Goal: Task Accomplishment & Management: Manage account settings

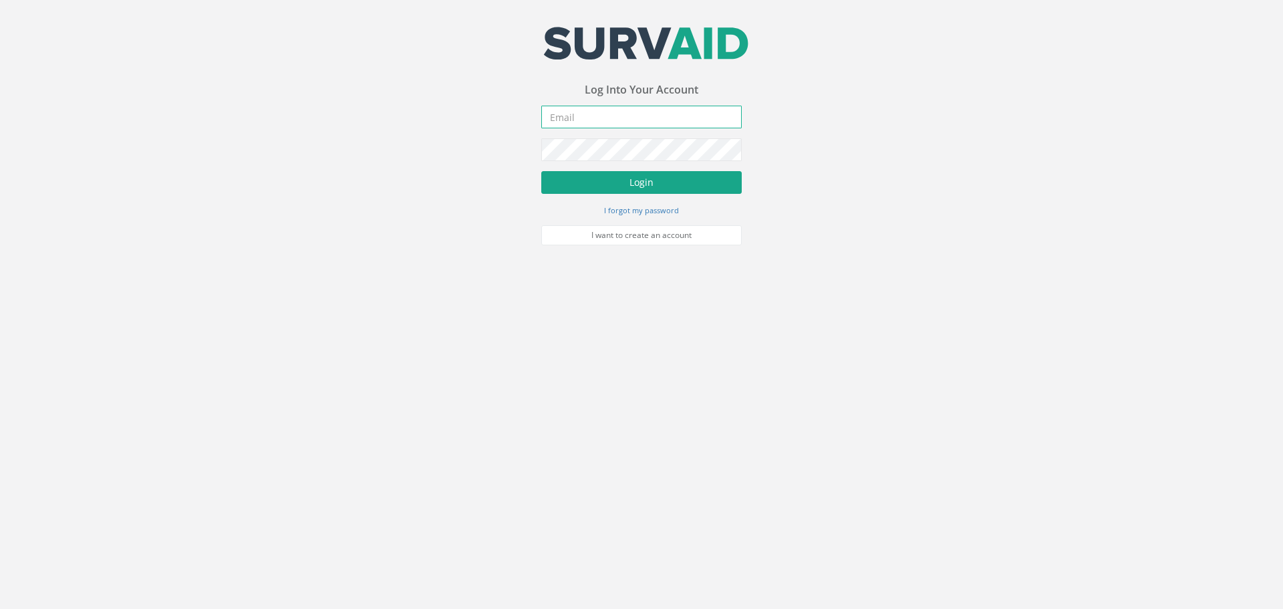
type input "[PERSON_NAME][EMAIL_ADDRESS][PERSON_NAME][DOMAIN_NAME]"
click at [668, 180] on button "Login" at bounding box center [641, 182] width 200 height 23
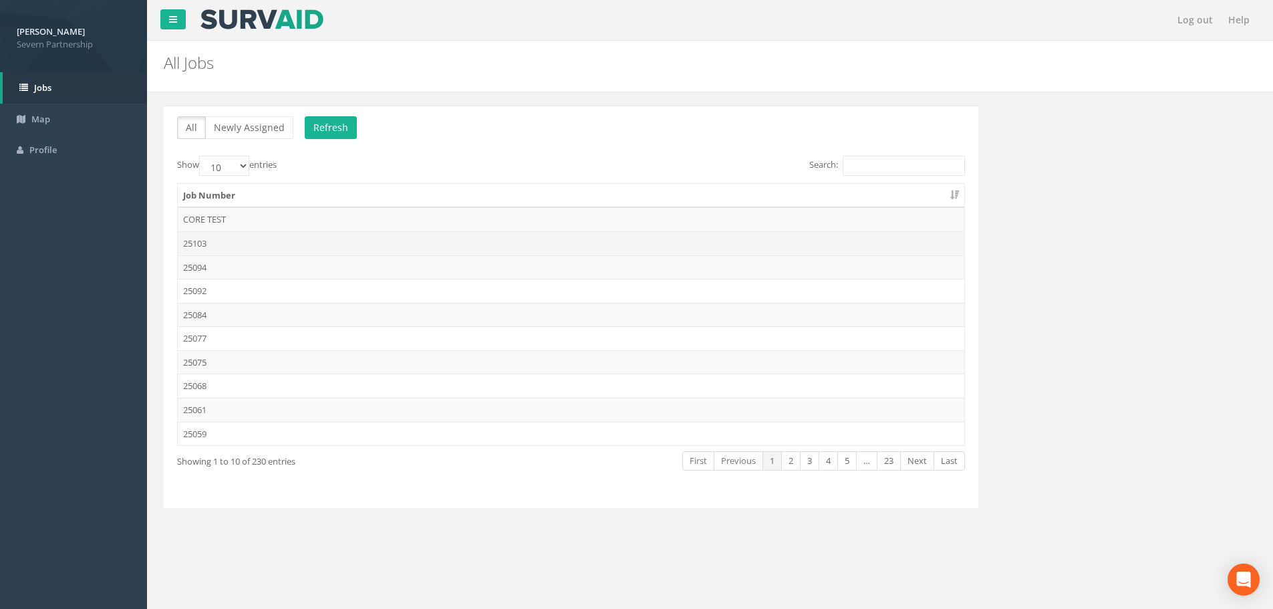
click at [241, 245] on td "25103" at bounding box center [571, 243] width 787 height 24
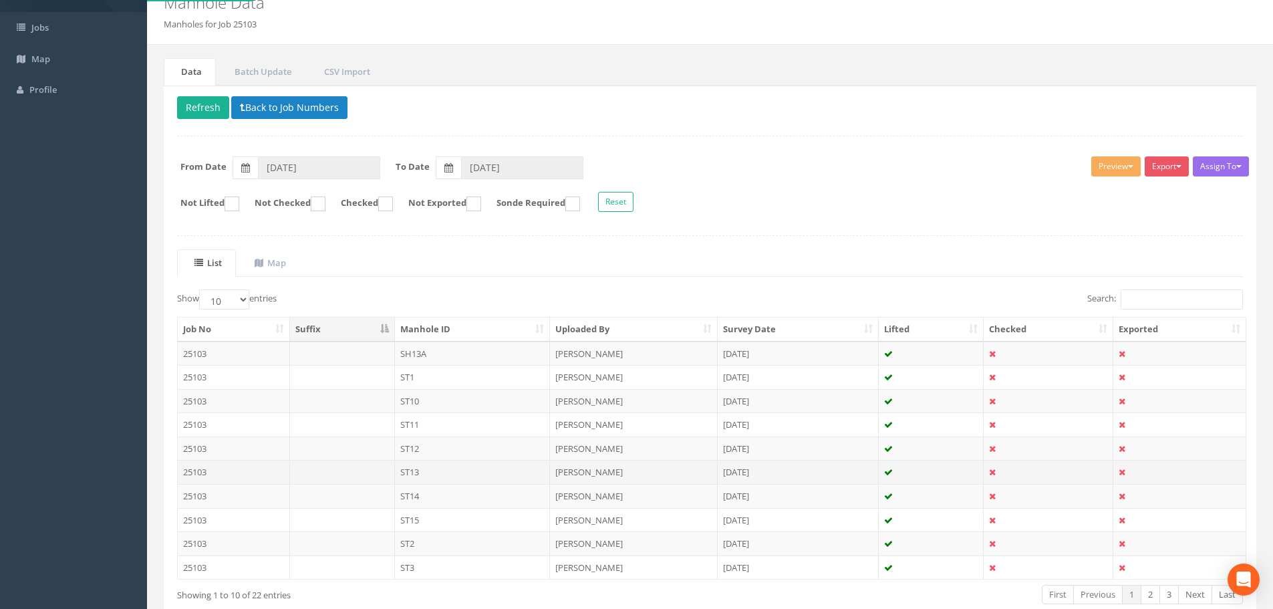
scroll to position [136, 0]
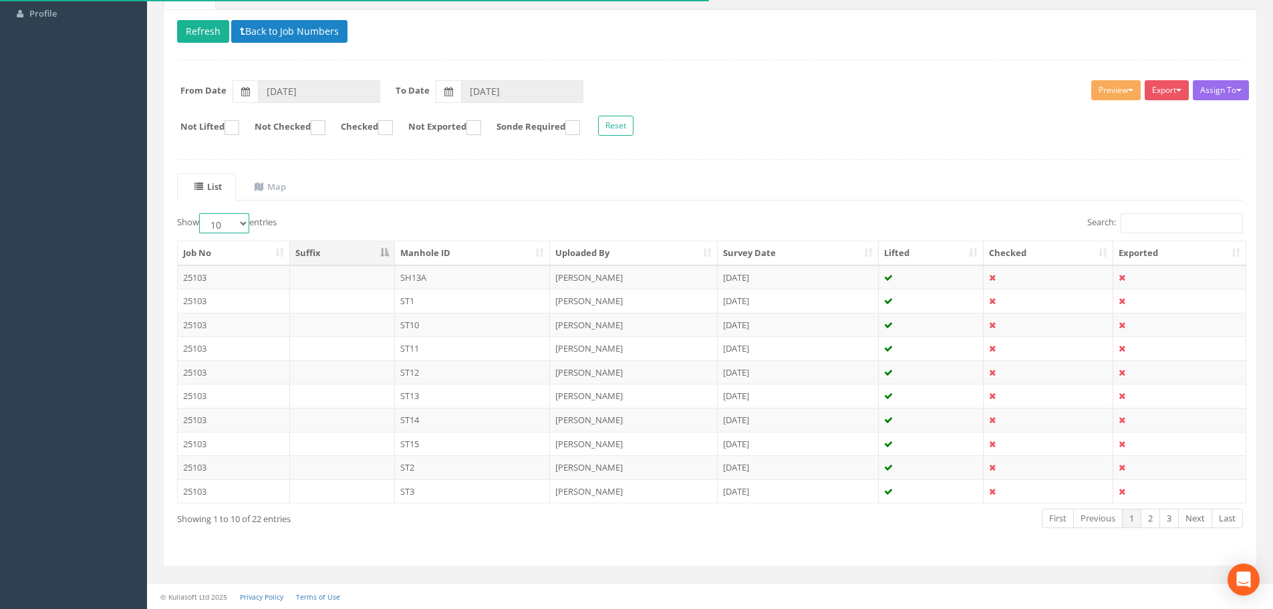
click at [229, 225] on select "10 25 50 100" at bounding box center [224, 223] width 50 height 20
select select "50"
click at [201, 213] on select "10 25 50 100" at bounding box center [224, 223] width 50 height 20
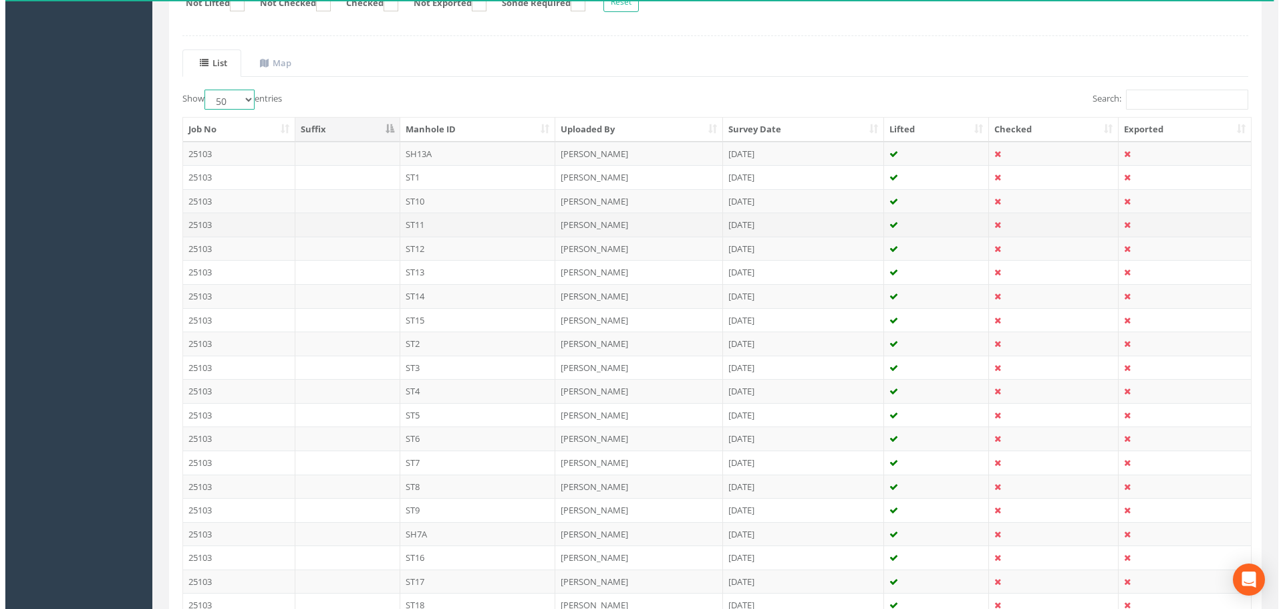
scroll to position [134, 0]
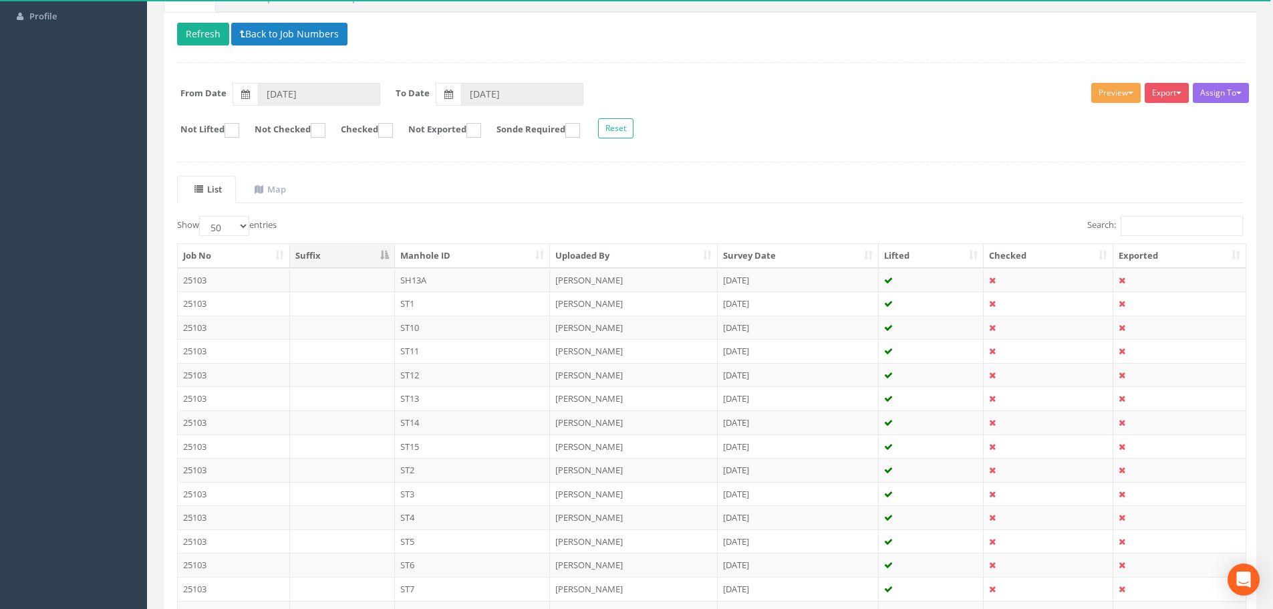
click at [1091, 97] on button "Preview" at bounding box center [1115, 93] width 49 height 20
click at [1075, 116] on link "SP Manhole" at bounding box center [1091, 120] width 102 height 21
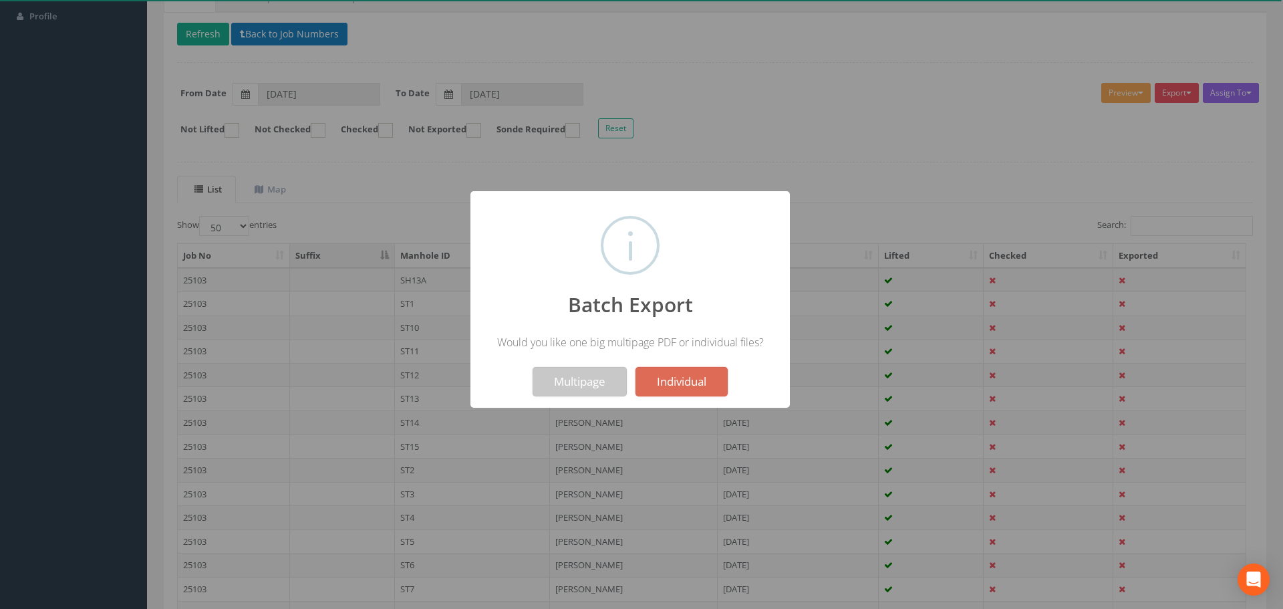
click at [597, 378] on button "Multipage" at bounding box center [580, 381] width 94 height 29
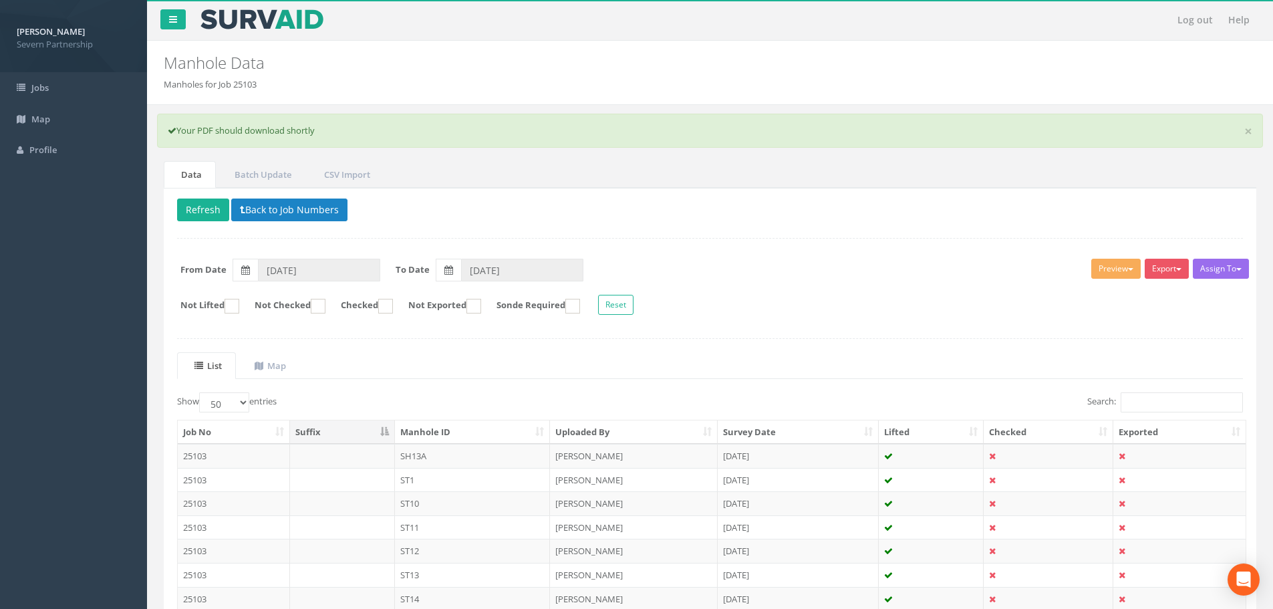
scroll to position [0, 0]
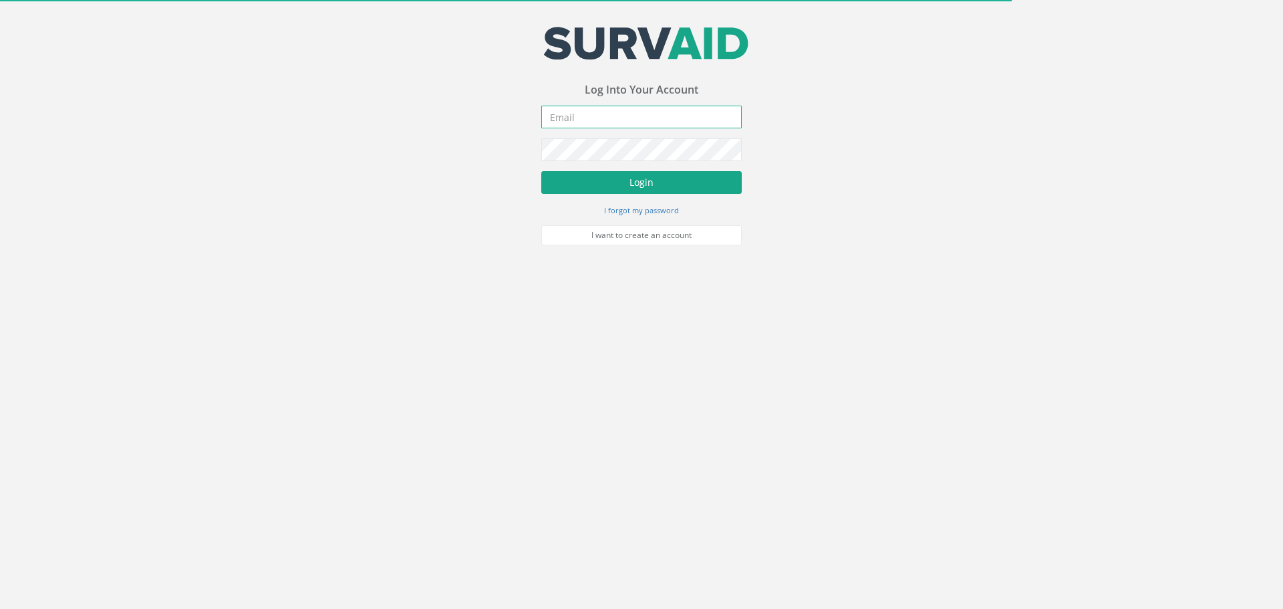
type input "[PERSON_NAME][EMAIL_ADDRESS][PERSON_NAME][DOMAIN_NAME]"
click at [676, 184] on button "Login" at bounding box center [641, 182] width 200 height 23
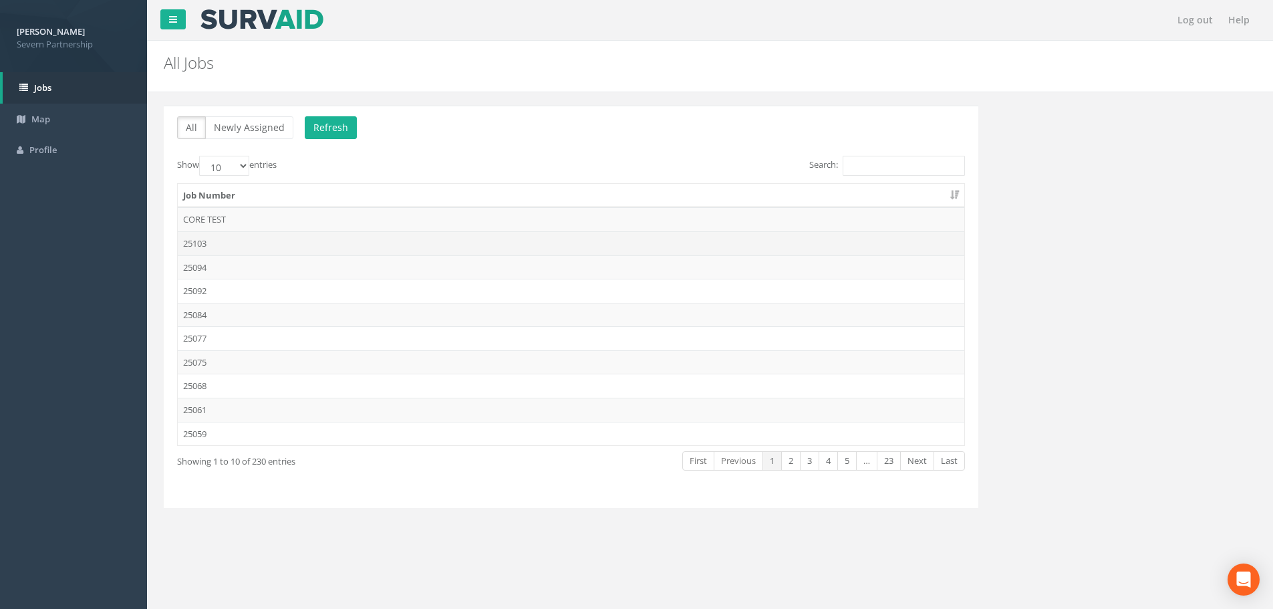
click at [264, 239] on td "25103" at bounding box center [571, 243] width 787 height 24
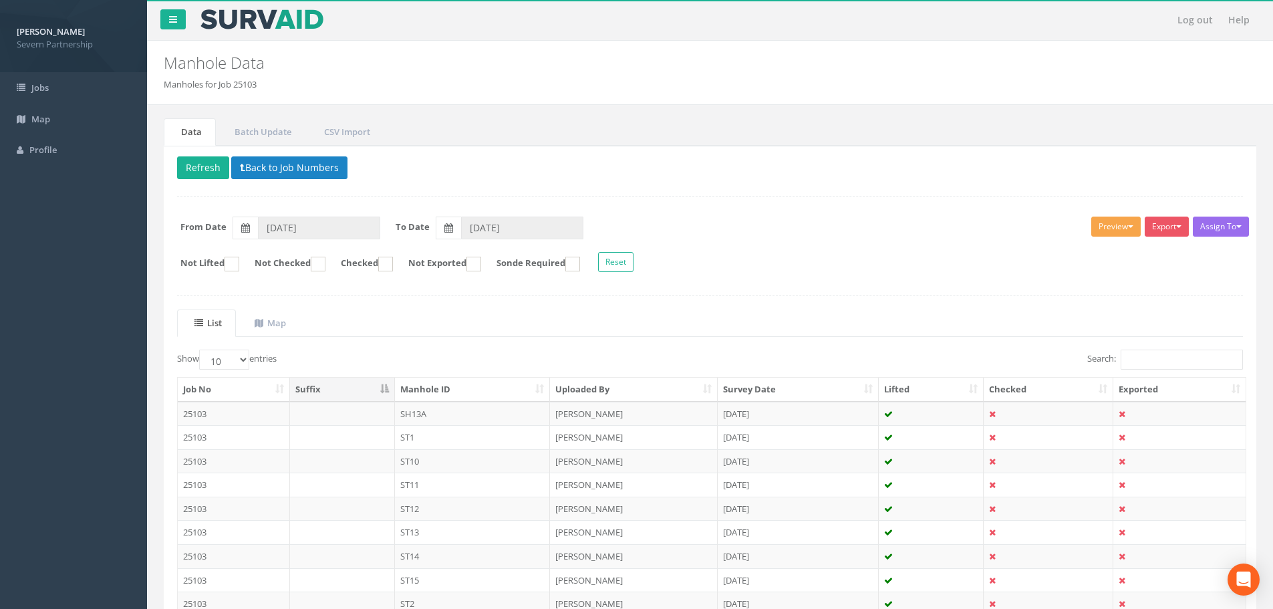
click at [1109, 229] on button "Preview" at bounding box center [1115, 227] width 49 height 20
click at [1092, 251] on link "SP Manhole" at bounding box center [1091, 254] width 102 height 21
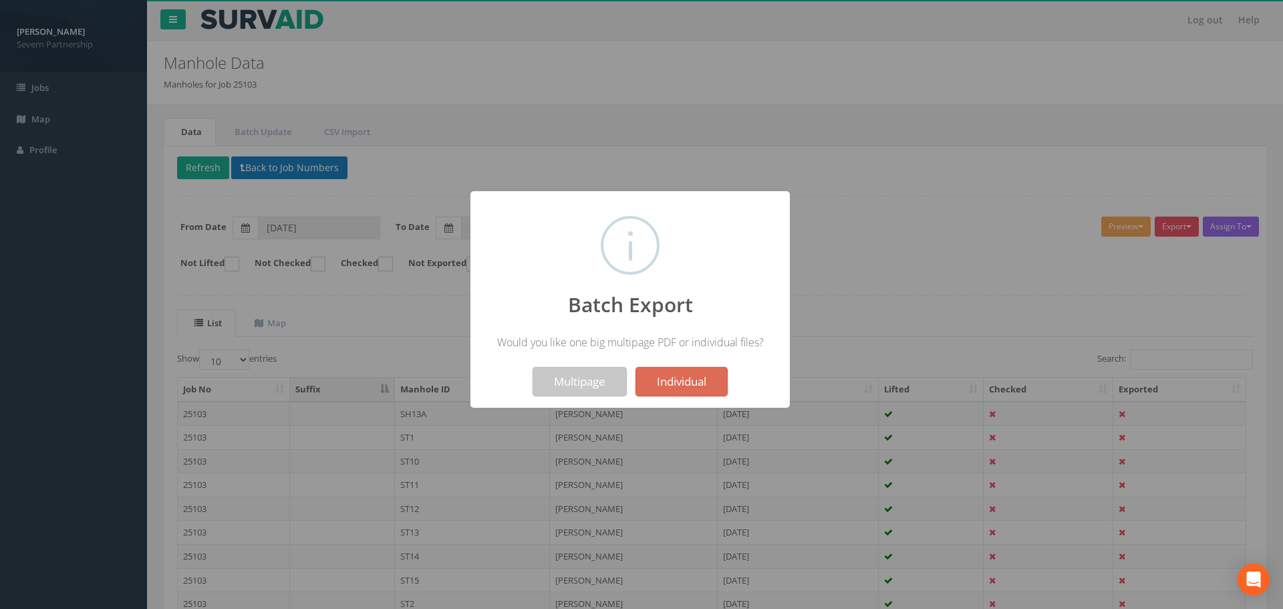
click at [565, 384] on button "Multipage" at bounding box center [580, 381] width 94 height 29
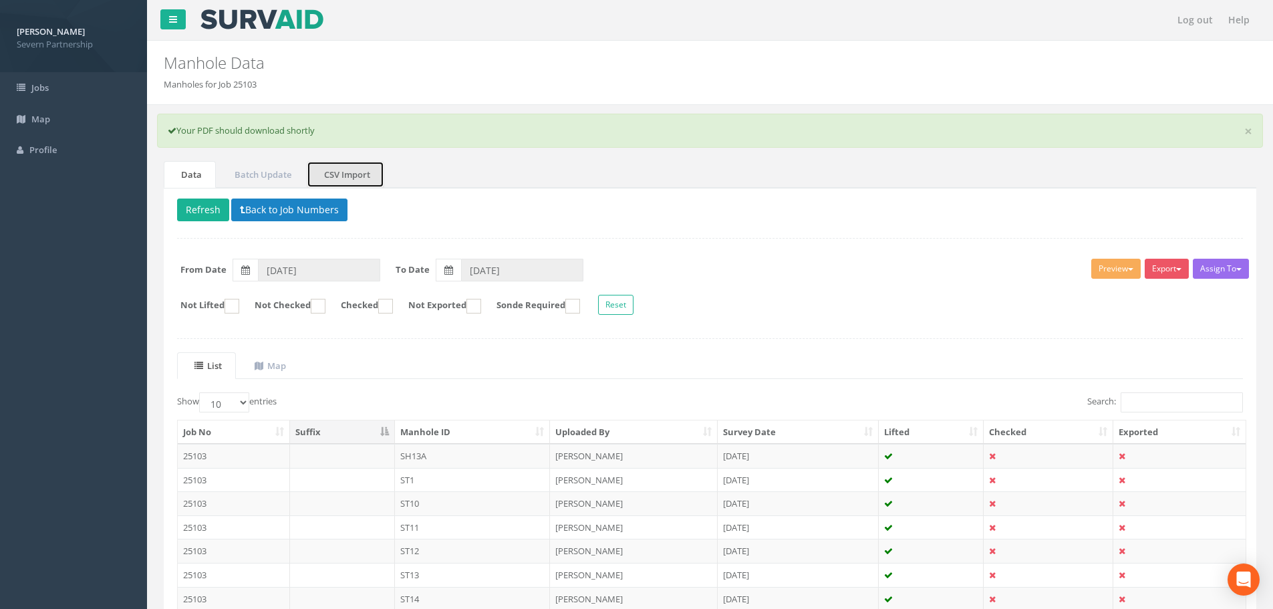
drag, startPoint x: 352, startPoint y: 168, endPoint x: 370, endPoint y: 188, distance: 27.0
click at [352, 168] on link "CSV Import" at bounding box center [346, 174] width 78 height 27
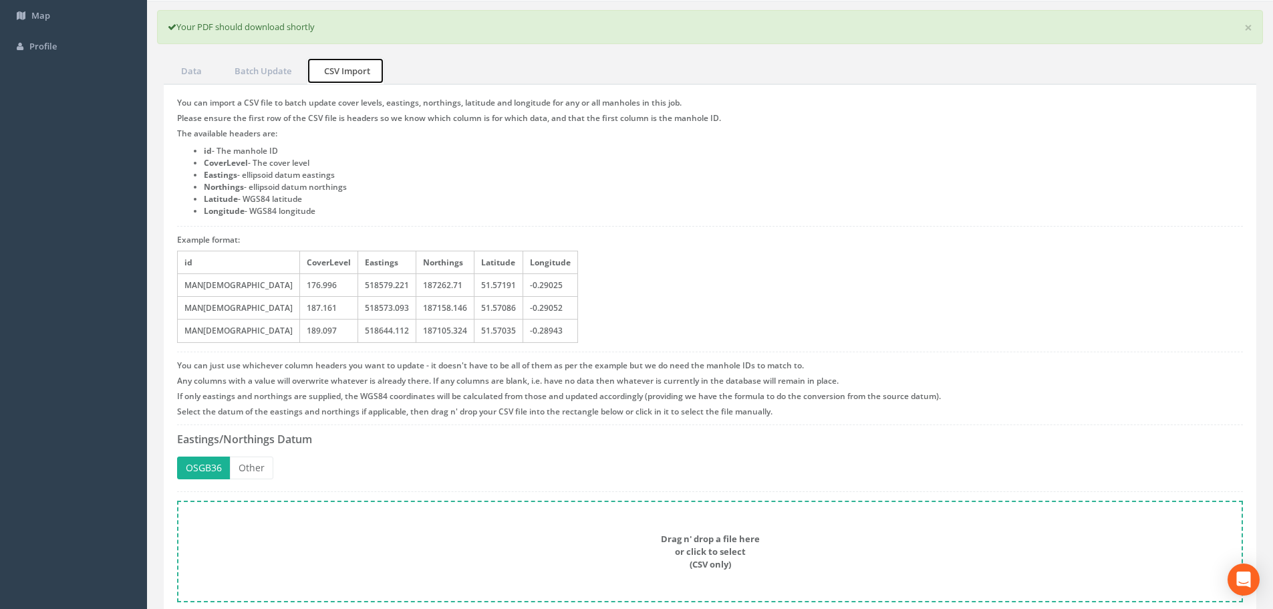
scroll to position [154, 0]
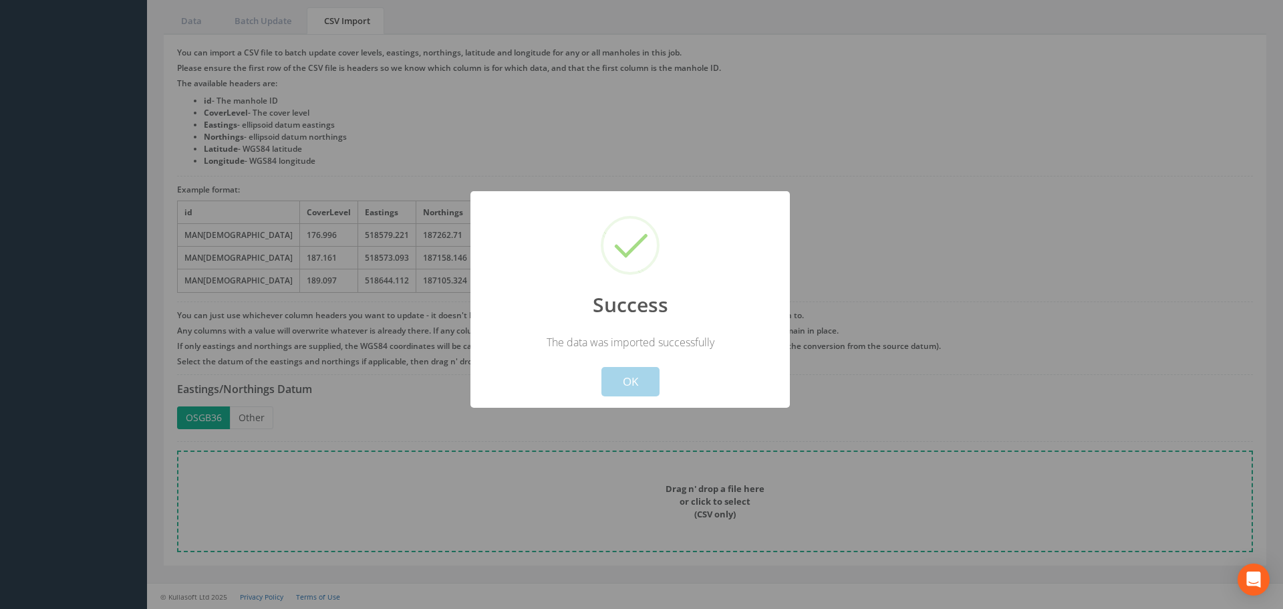
drag, startPoint x: 624, startPoint y: 372, endPoint x: 477, endPoint y: 314, distance: 158.1
click at [625, 373] on button "OK" at bounding box center [630, 381] width 58 height 29
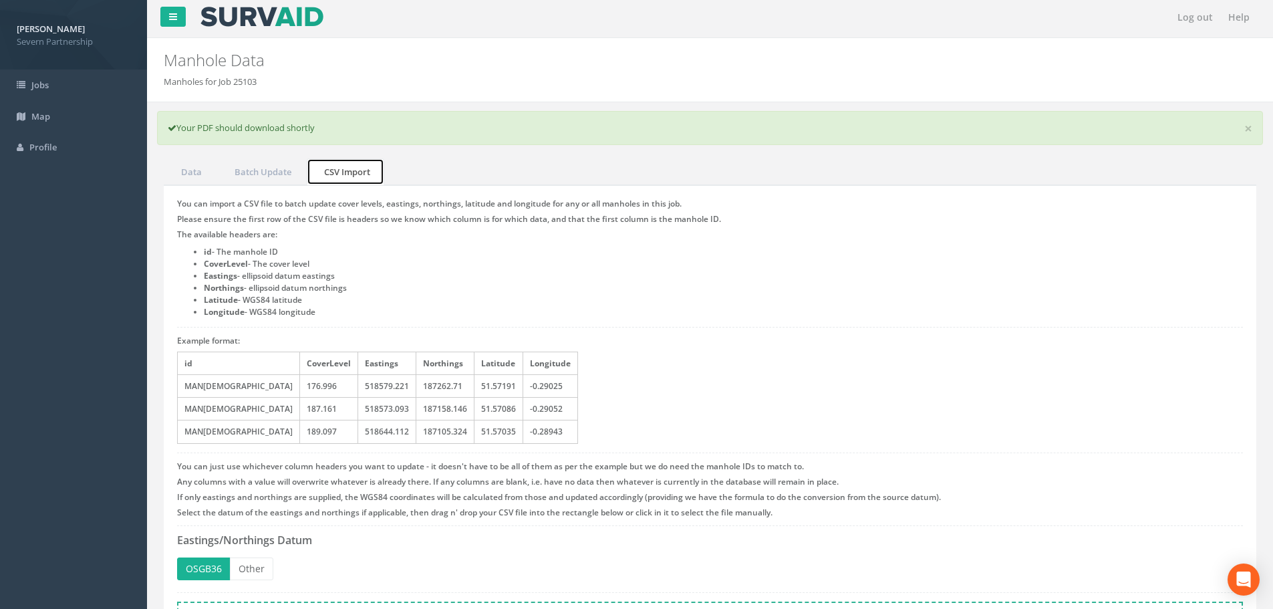
scroll to position [0, 0]
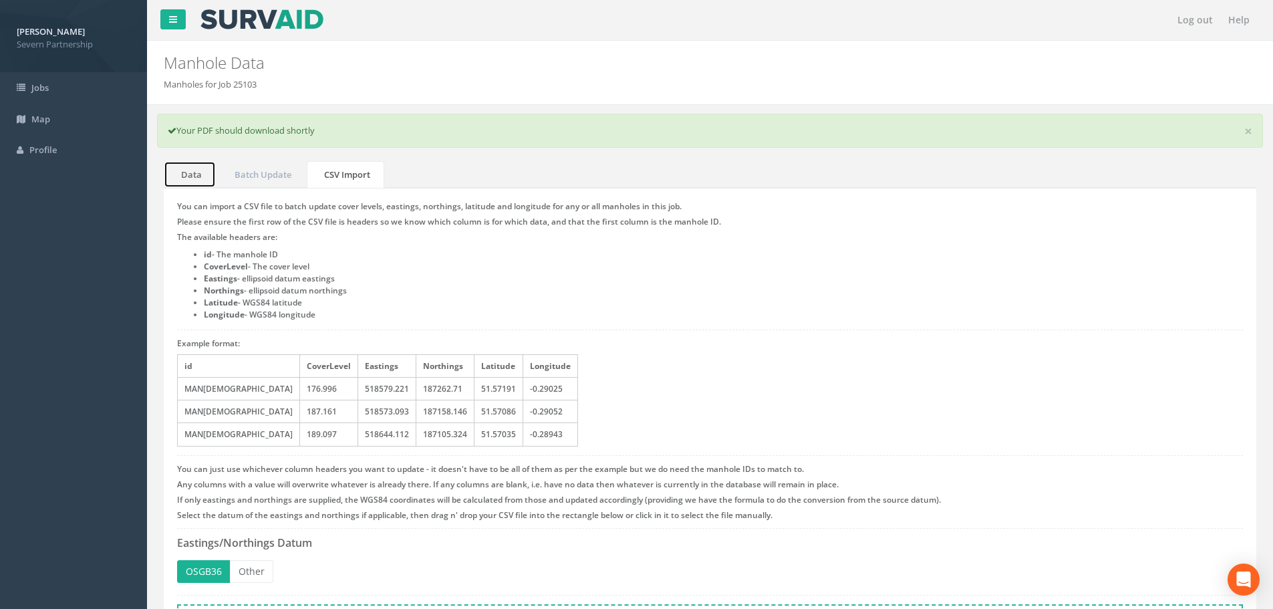
click at [211, 182] on link "Data" at bounding box center [190, 174] width 52 height 27
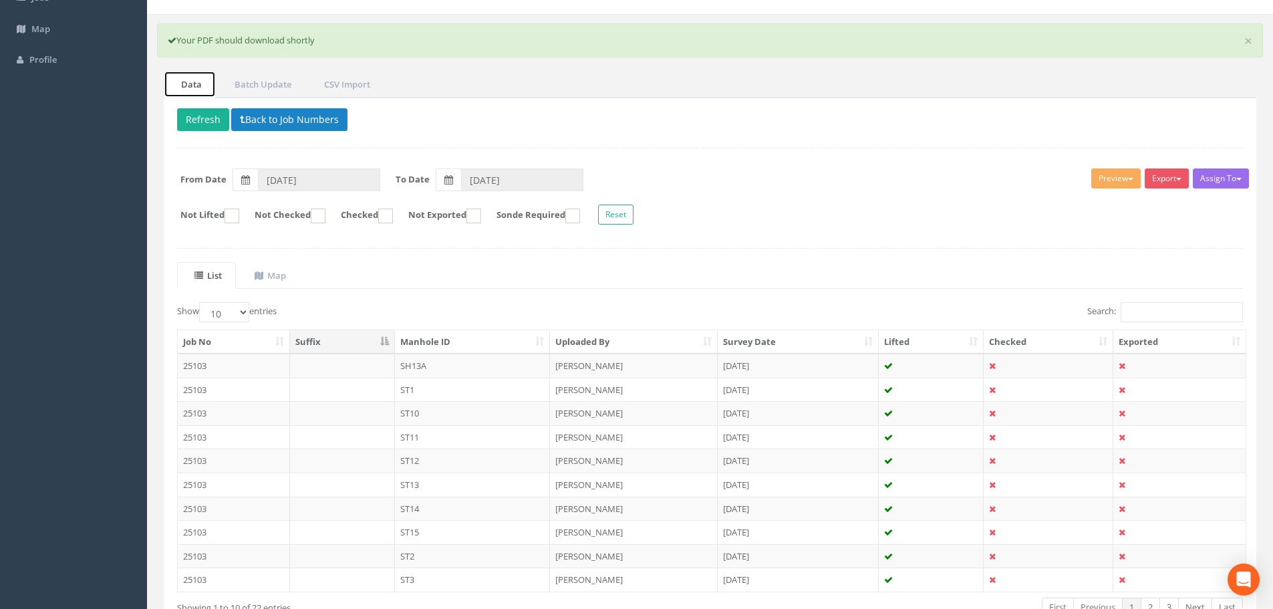
scroll to position [179, 0]
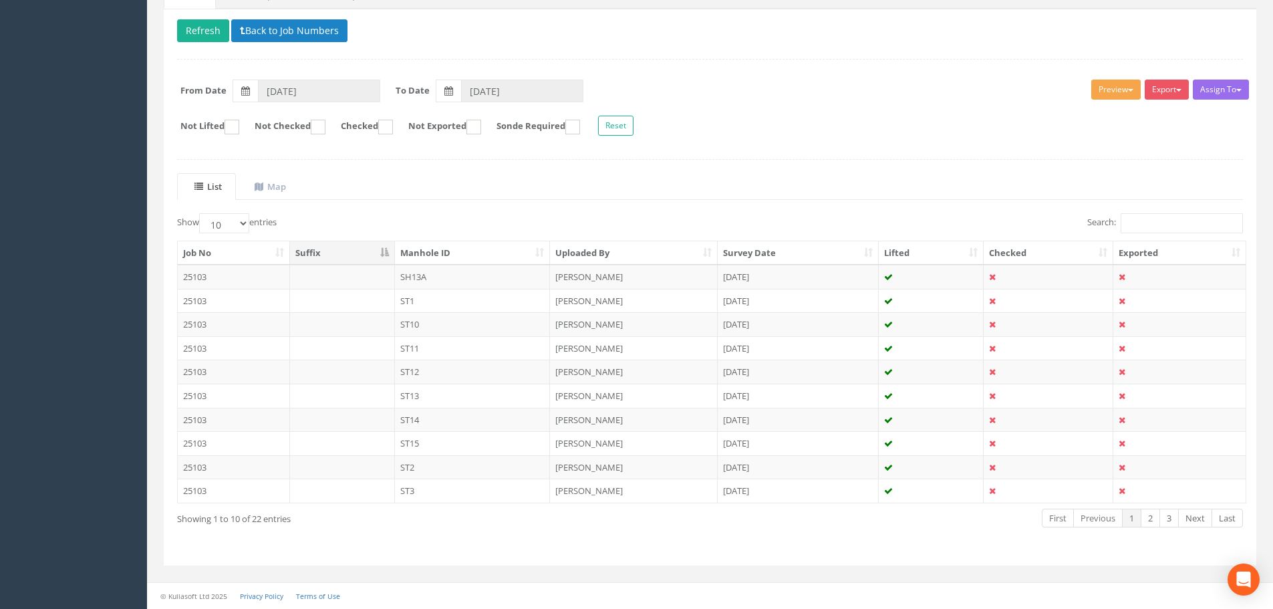
drag, startPoint x: 1111, startPoint y: 84, endPoint x: 1109, endPoint y: 94, distance: 10.1
click at [1111, 84] on button "Preview" at bounding box center [1115, 90] width 49 height 20
click at [1103, 116] on link "SP Manhole" at bounding box center [1091, 117] width 102 height 21
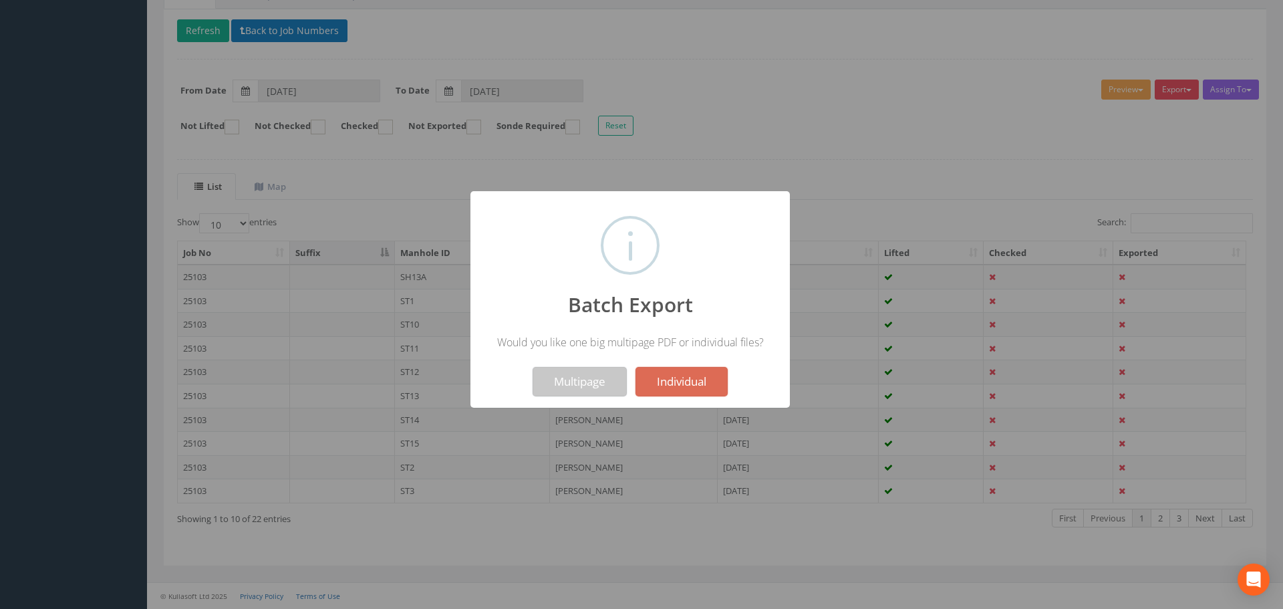
click at [558, 381] on button "Multipage" at bounding box center [580, 381] width 94 height 29
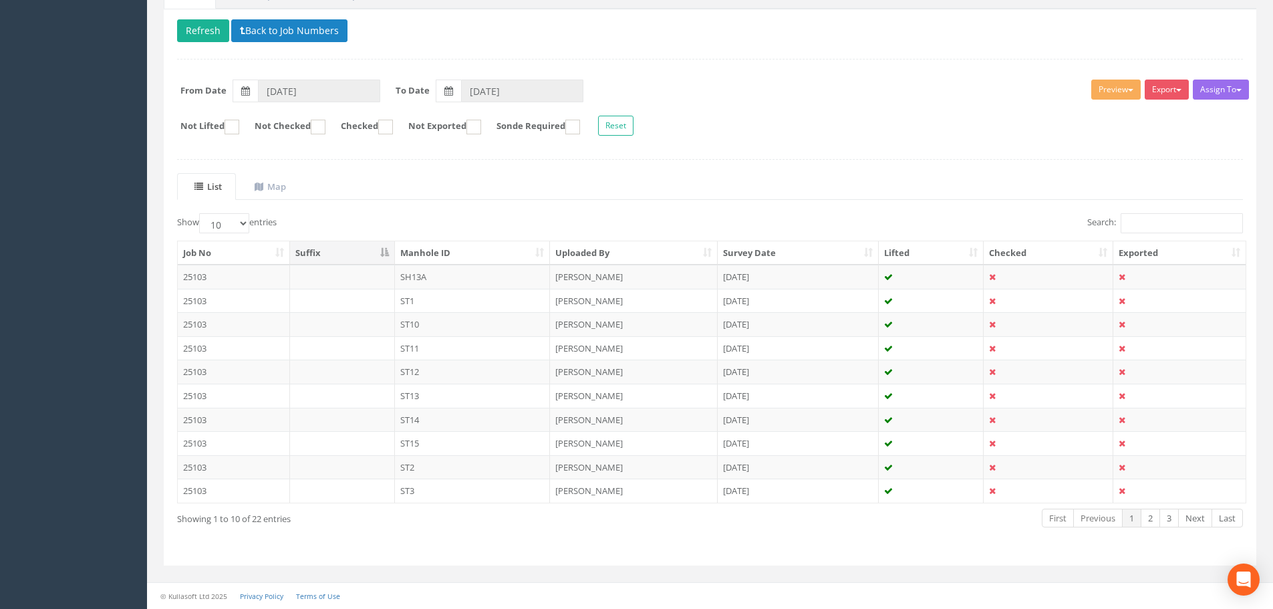
click at [943, 174] on ul "List Map" at bounding box center [710, 186] width 1066 height 27
click at [228, 233] on select "10 25 50 100" at bounding box center [224, 223] width 50 height 20
select select "100"
click at [201, 213] on select "10 25 50 100" at bounding box center [224, 223] width 50 height 20
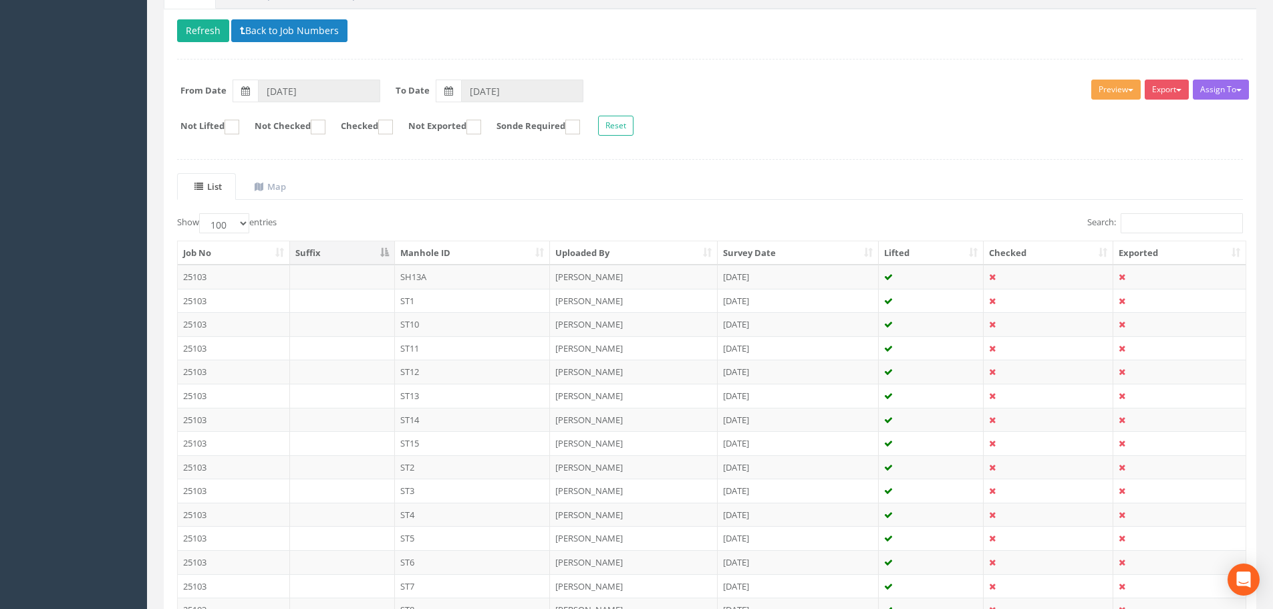
click at [1115, 94] on button "Preview" at bounding box center [1115, 90] width 49 height 20
click at [1092, 118] on link "SP Manhole" at bounding box center [1091, 117] width 102 height 21
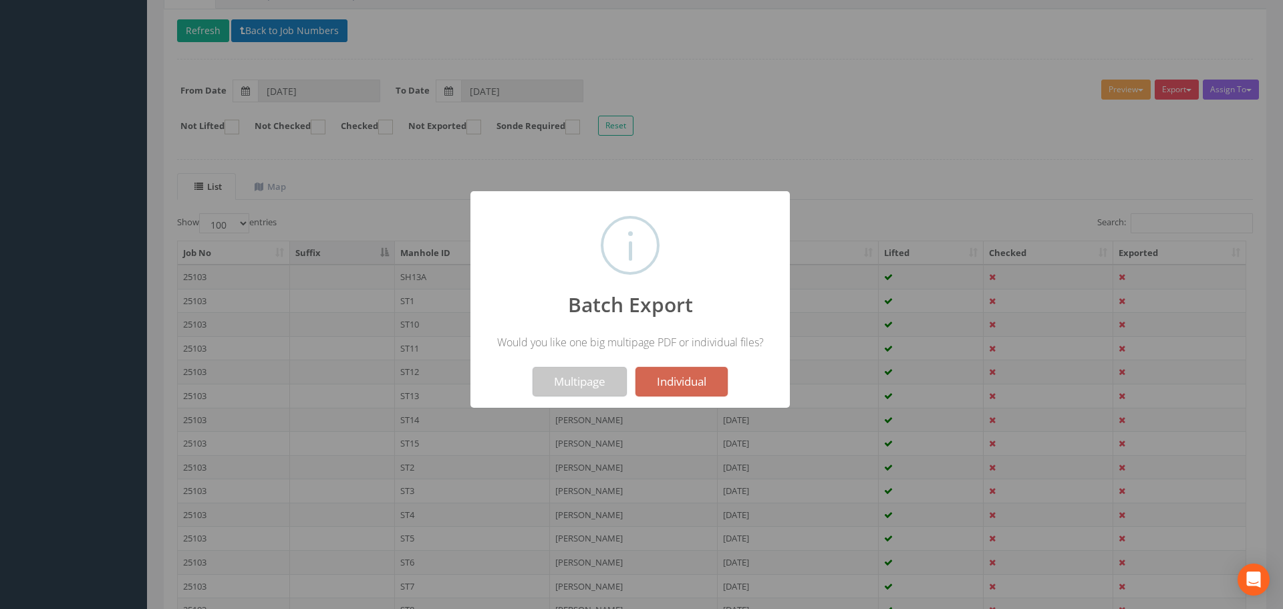
click at [599, 382] on button "Multipage" at bounding box center [580, 381] width 94 height 29
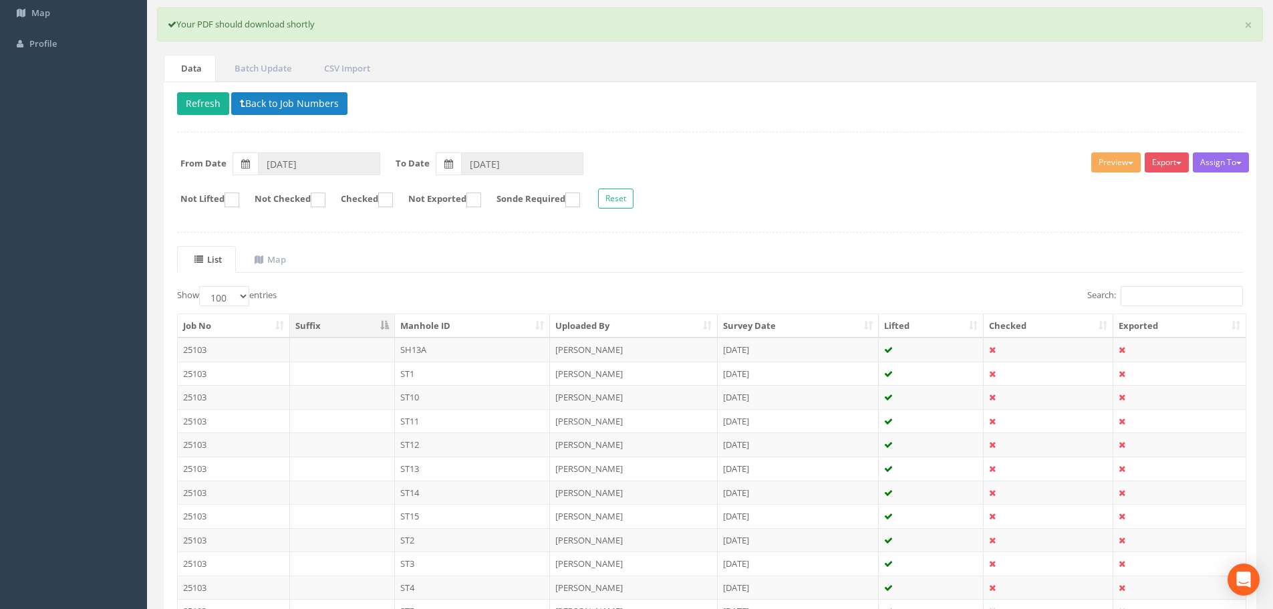
scroll to position [45, 0]
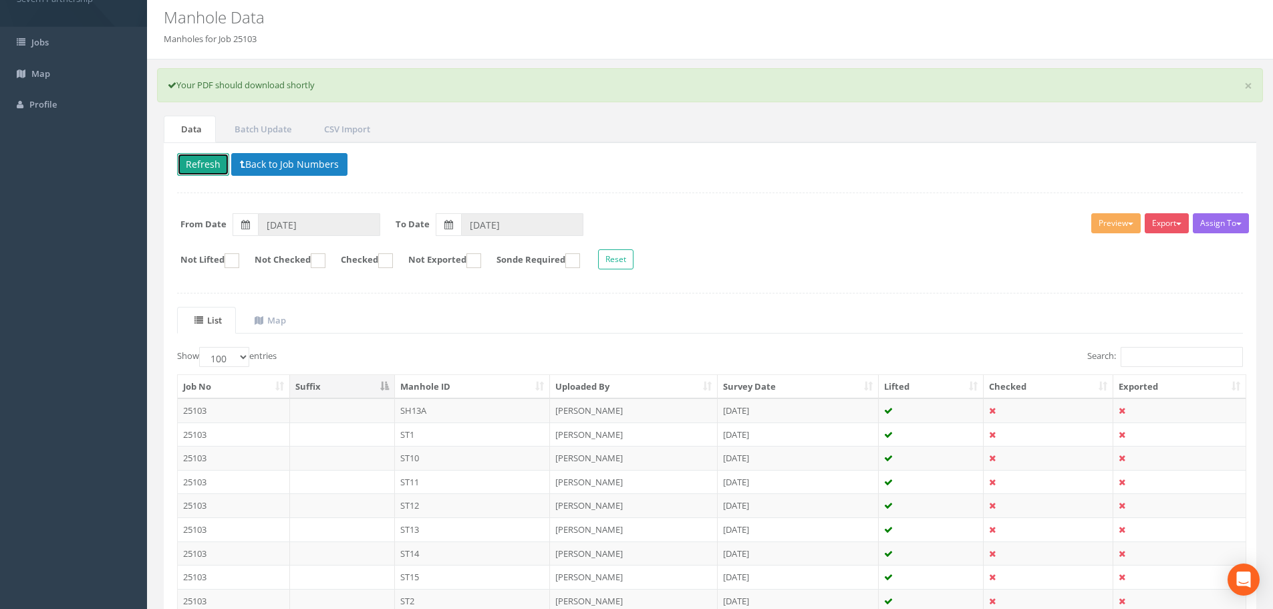
click at [202, 159] on button "Refresh" at bounding box center [203, 164] width 52 height 23
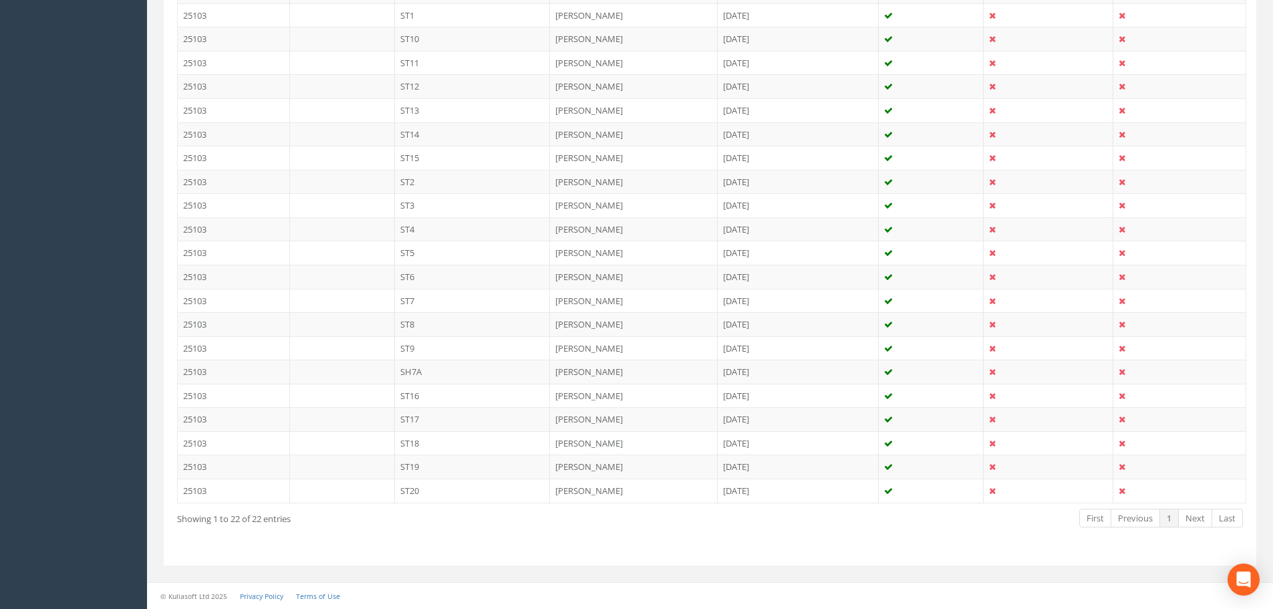
scroll to position [130, 0]
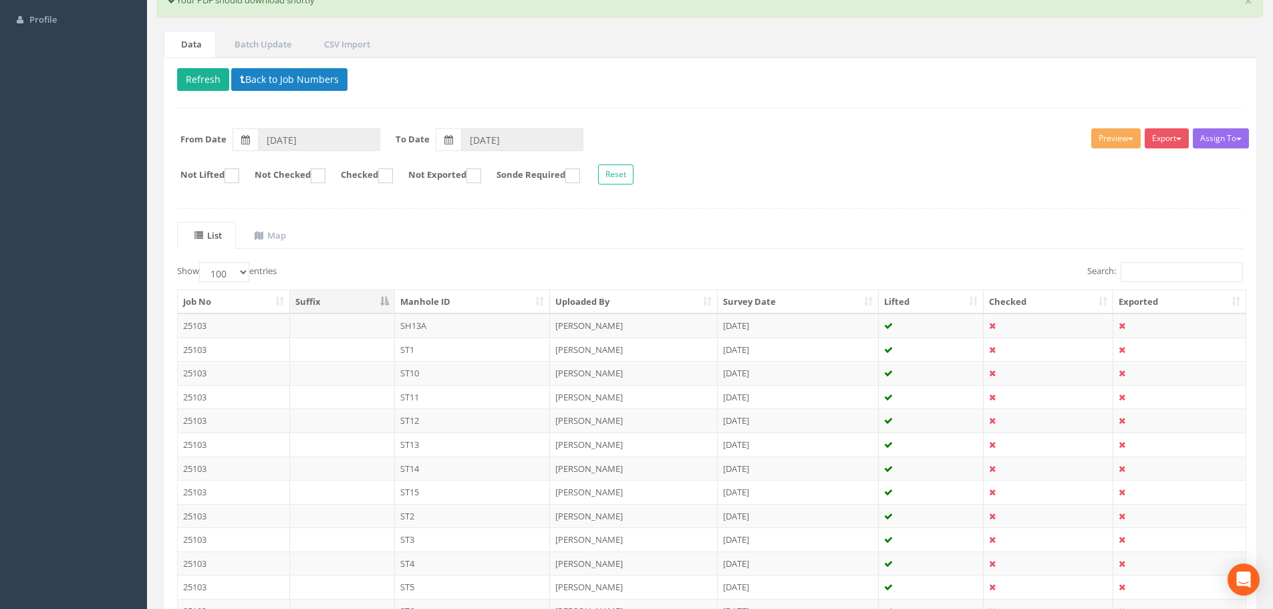
click at [895, 148] on form "From Date [DATE] To Date [DATE]" at bounding box center [710, 139] width 1086 height 23
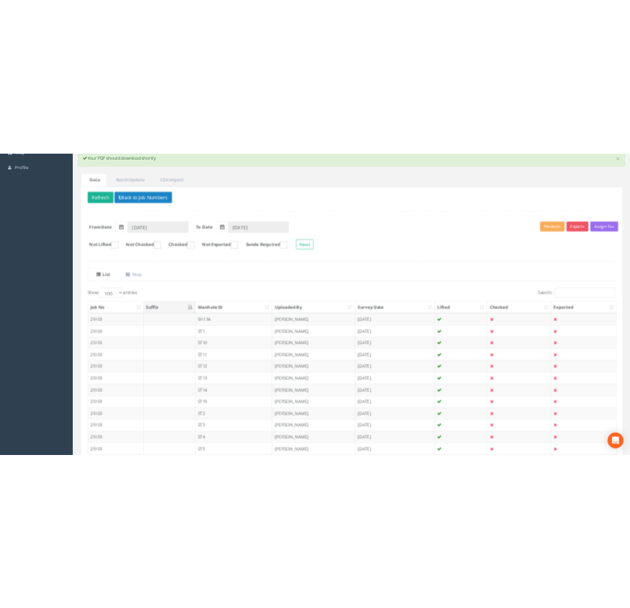
scroll to position [0, 0]
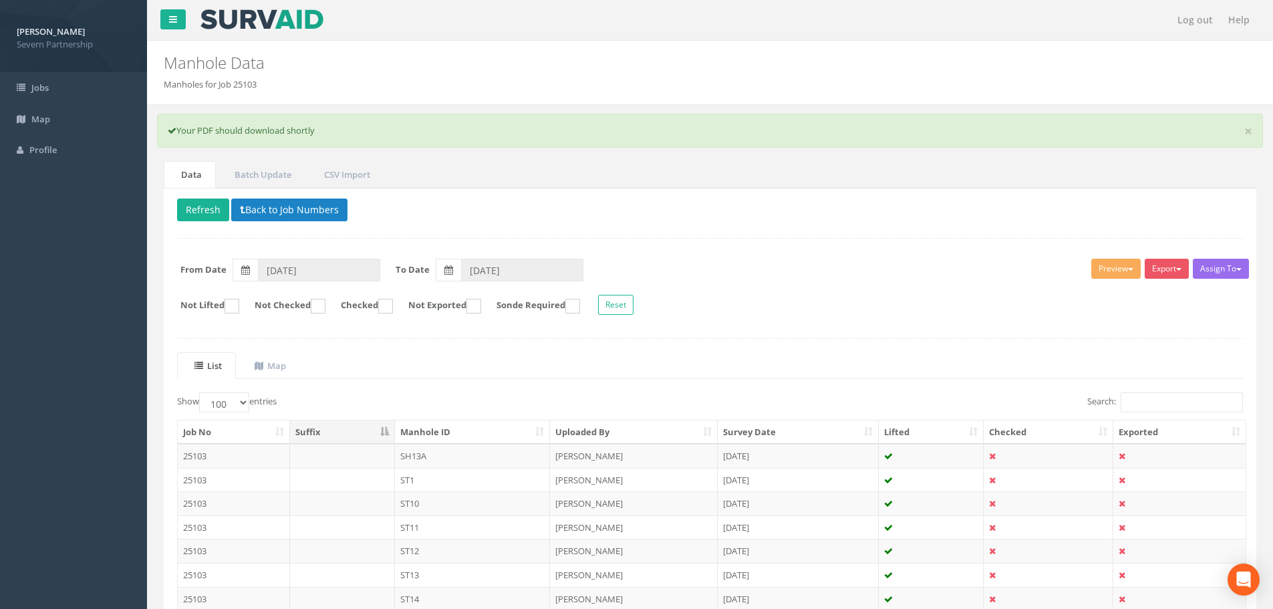
click at [1254, 129] on div "× Your PDF should download shortly" at bounding box center [710, 131] width 1106 height 34
click at [1198, 29] on link "Log out" at bounding box center [1195, 20] width 49 height 40
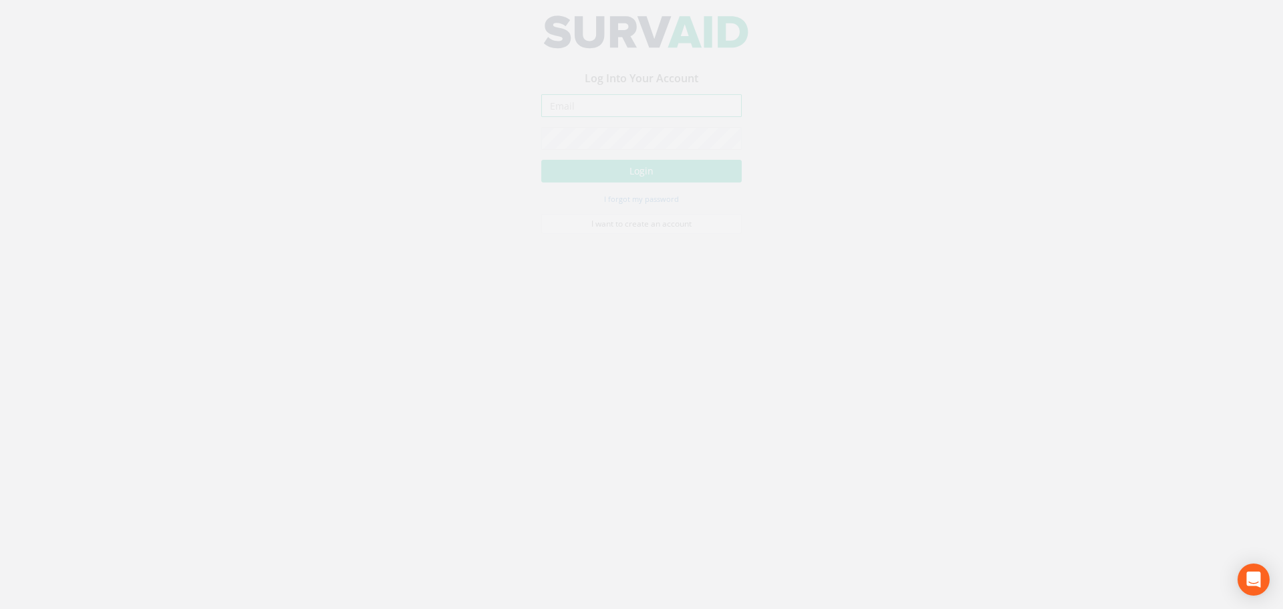
type input "[PERSON_NAME][EMAIL_ADDRESS][PERSON_NAME][DOMAIN_NAME]"
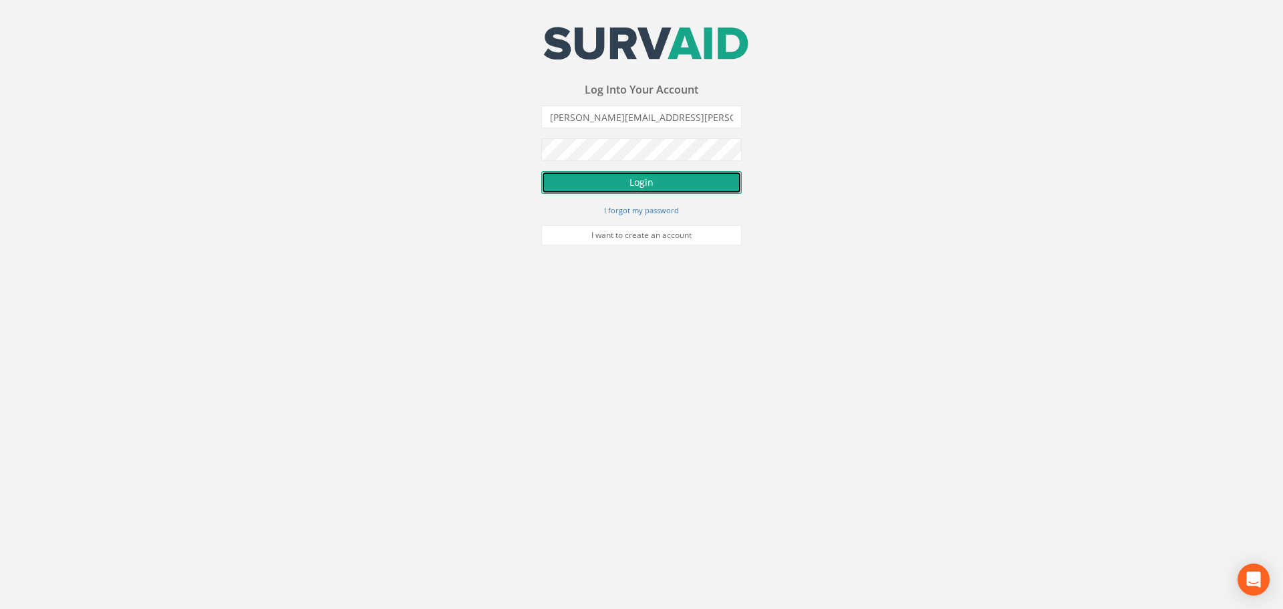
click at [656, 174] on button "Login" at bounding box center [641, 182] width 200 height 23
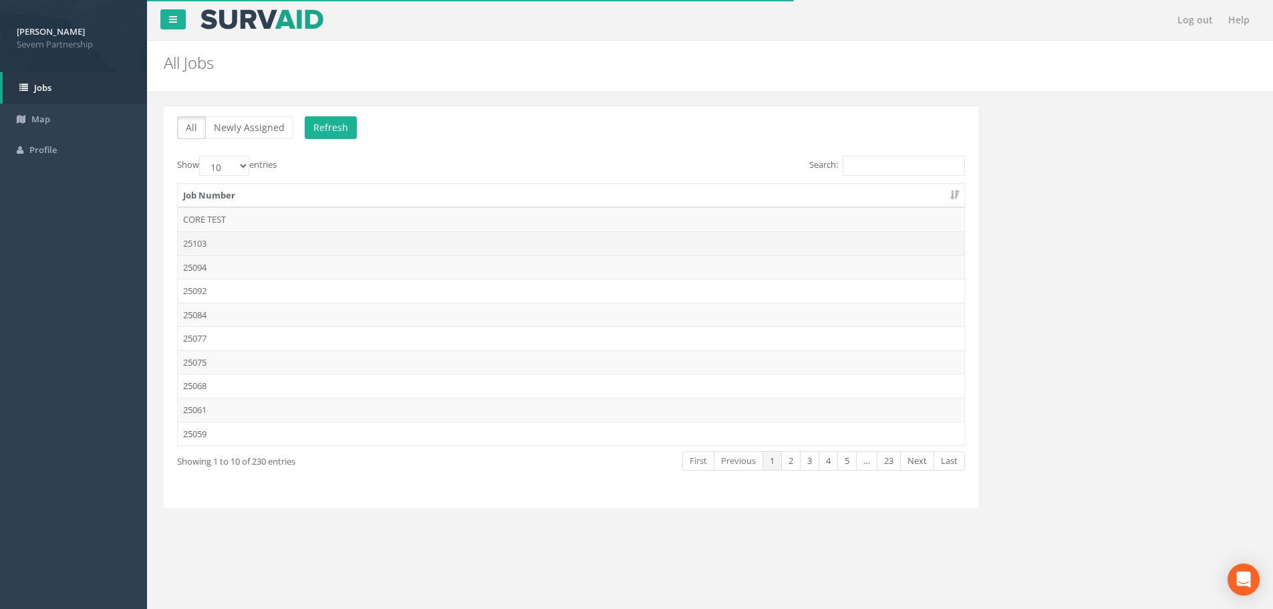
click at [240, 241] on td "25103" at bounding box center [571, 243] width 787 height 24
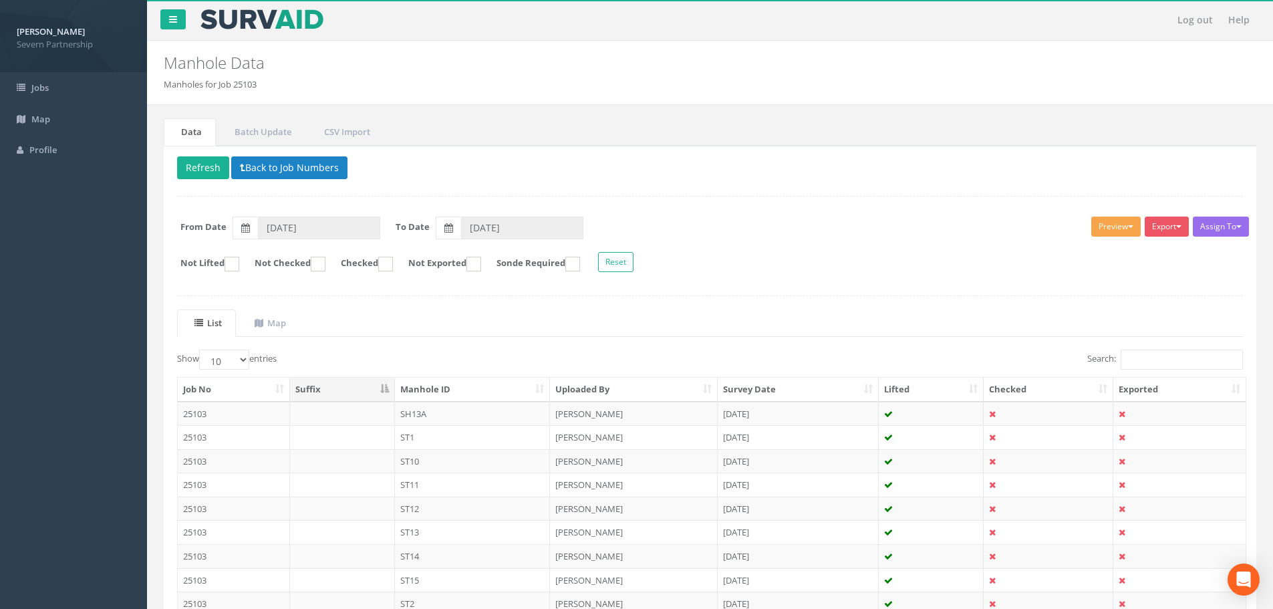
click at [1110, 221] on button "Preview" at bounding box center [1115, 227] width 49 height 20
click at [1094, 260] on link "SP Manhole" at bounding box center [1091, 254] width 102 height 21
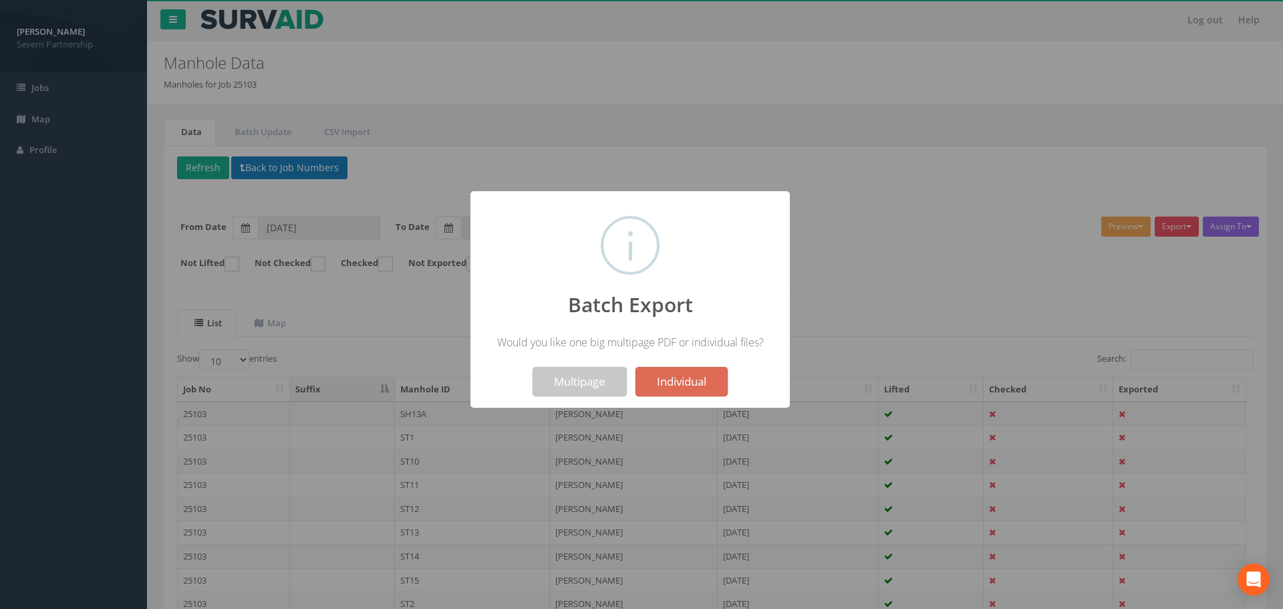
click at [580, 380] on button "Multipage" at bounding box center [580, 381] width 94 height 29
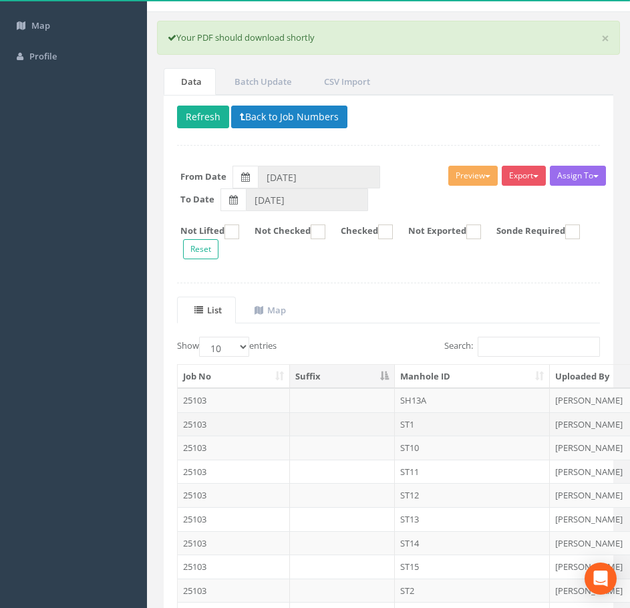
scroll to position [218, 0]
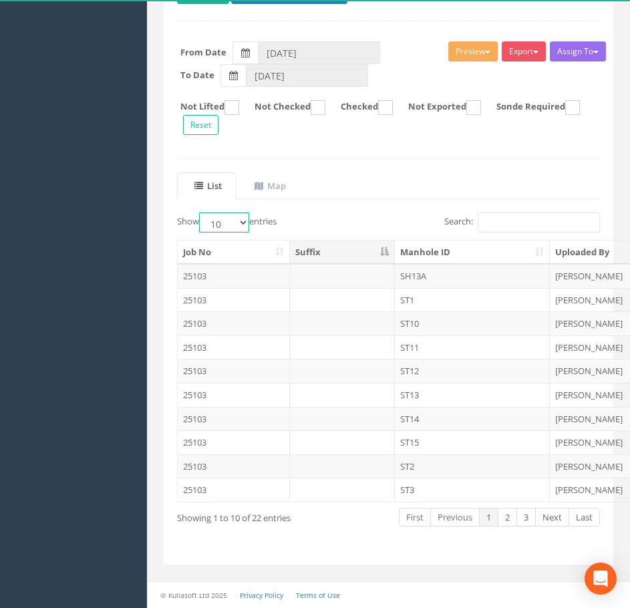
click at [228, 229] on select "10 25 50 100" at bounding box center [224, 223] width 50 height 20
select select "50"
click at [201, 213] on select "10 25 50 100" at bounding box center [224, 223] width 50 height 20
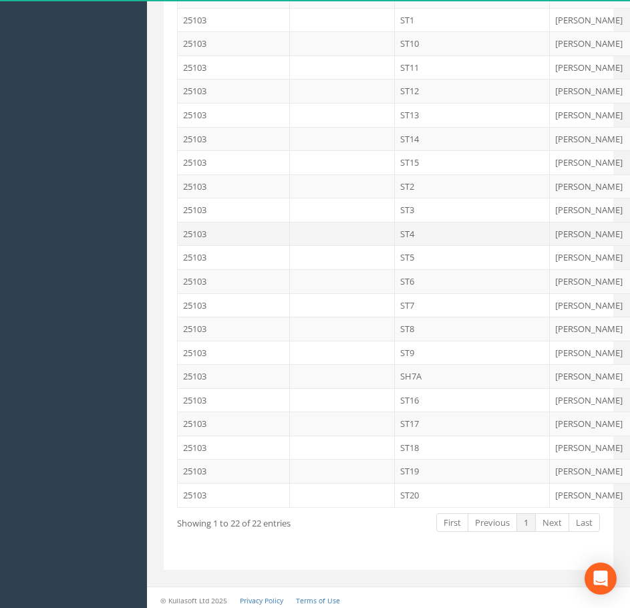
scroll to position [503, 0]
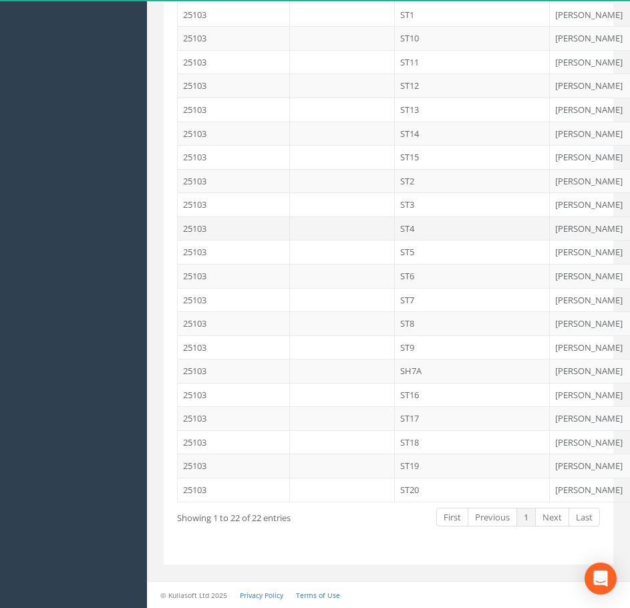
click at [421, 231] on td "ST4" at bounding box center [473, 229] width 156 height 24
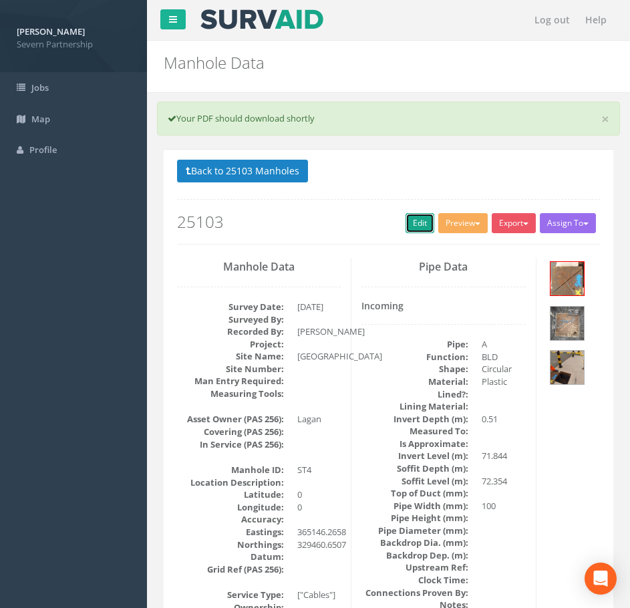
click at [410, 229] on link "Edit" at bounding box center [420, 223] width 29 height 20
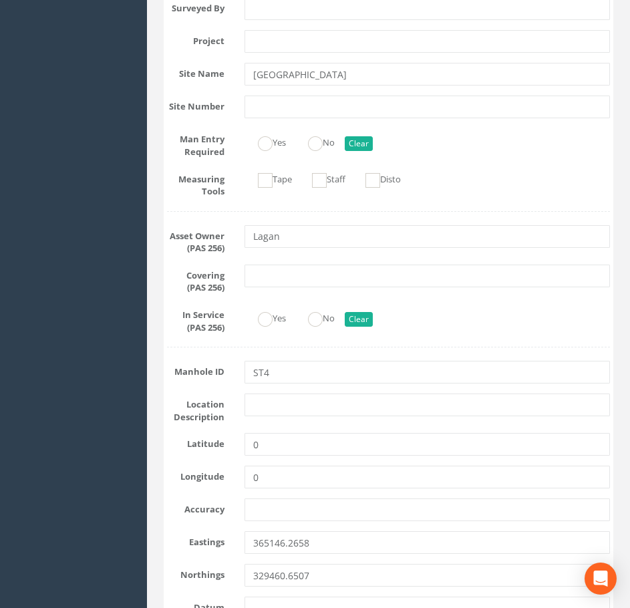
scroll to position [401, 0]
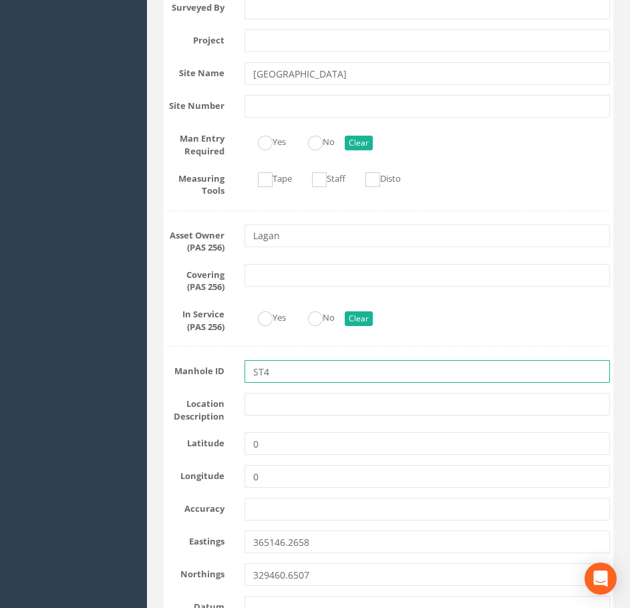
click at [261, 374] on input "ST4" at bounding box center [428, 371] width 366 height 23
type input "SH4"
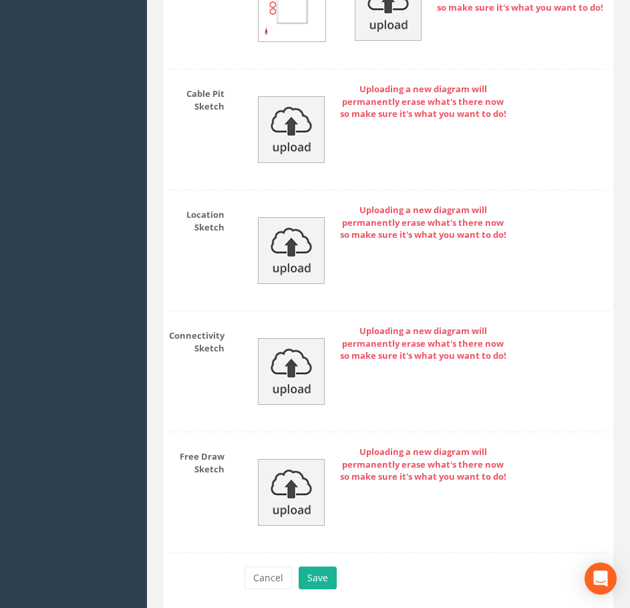
scroll to position [3303, 0]
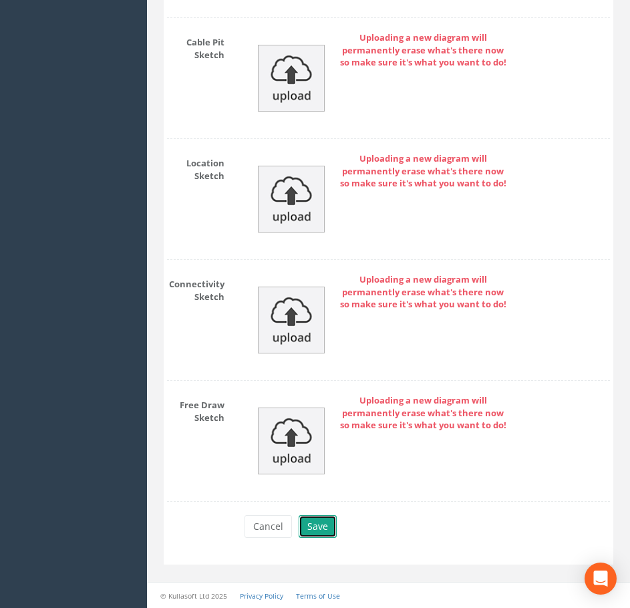
click at [321, 530] on button "Save" at bounding box center [318, 526] width 38 height 23
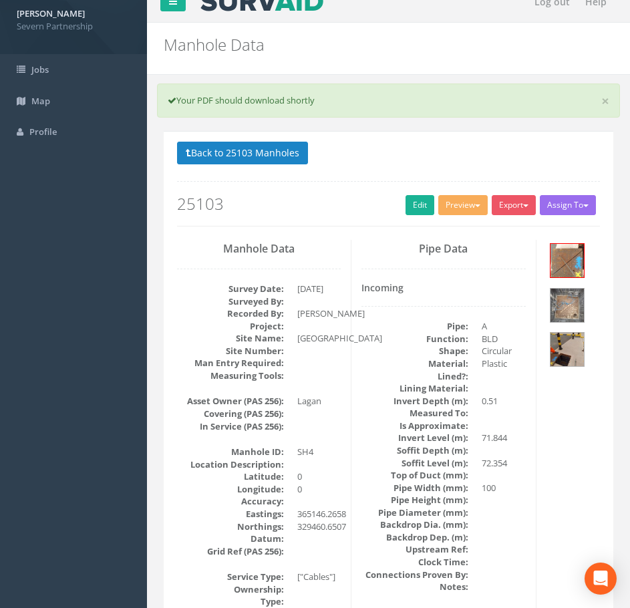
scroll to position [0, 0]
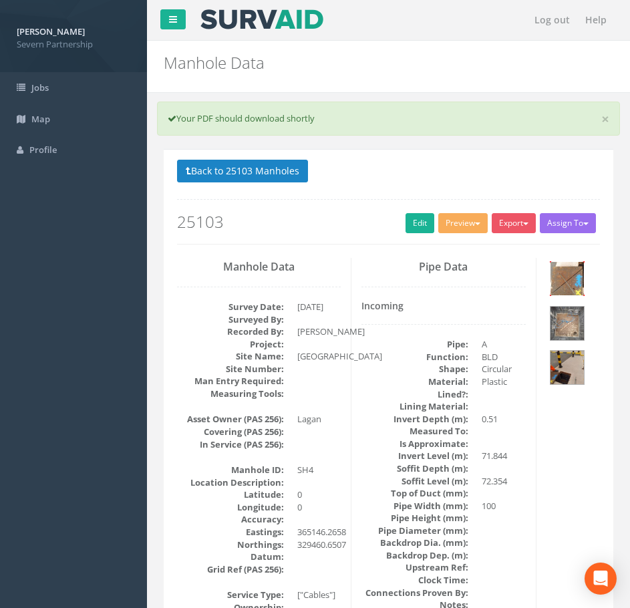
click at [575, 282] on img at bounding box center [567, 278] width 33 height 33
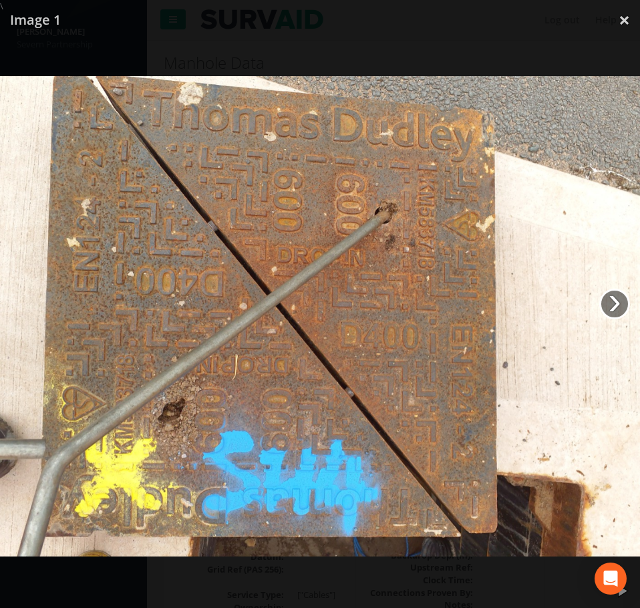
click at [616, 300] on link "›" at bounding box center [614, 304] width 31 height 31
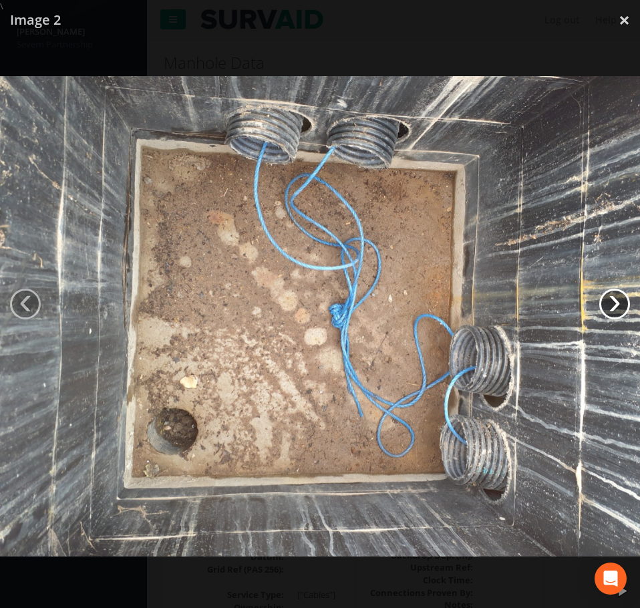
click at [616, 300] on link "›" at bounding box center [614, 304] width 31 height 31
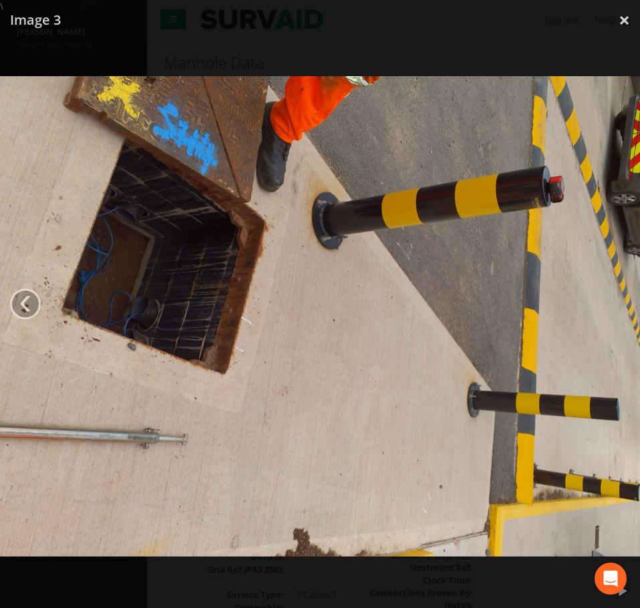
click at [616, 300] on img at bounding box center [320, 316] width 640 height 480
click at [549, 32] on div at bounding box center [320, 317] width 640 height 608
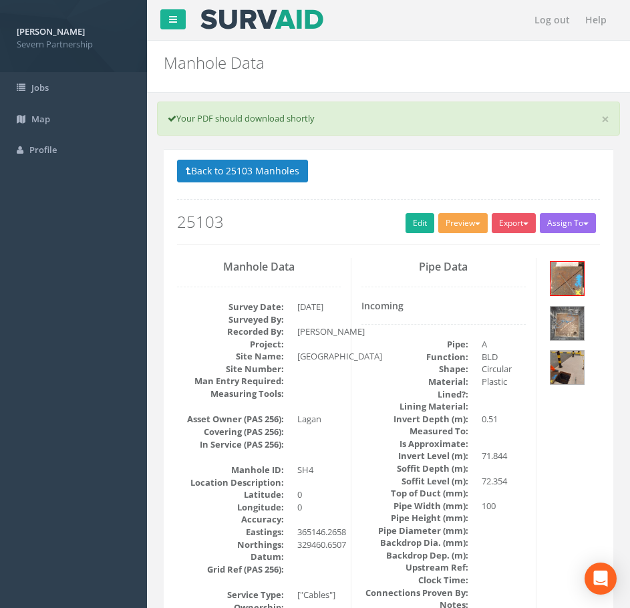
click at [438, 219] on button "Preview" at bounding box center [462, 223] width 49 height 20
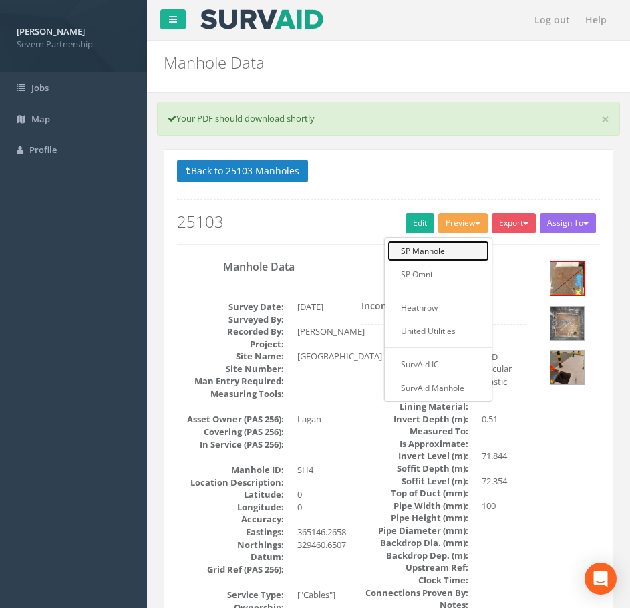
click at [441, 244] on link "SP Manhole" at bounding box center [439, 251] width 102 height 21
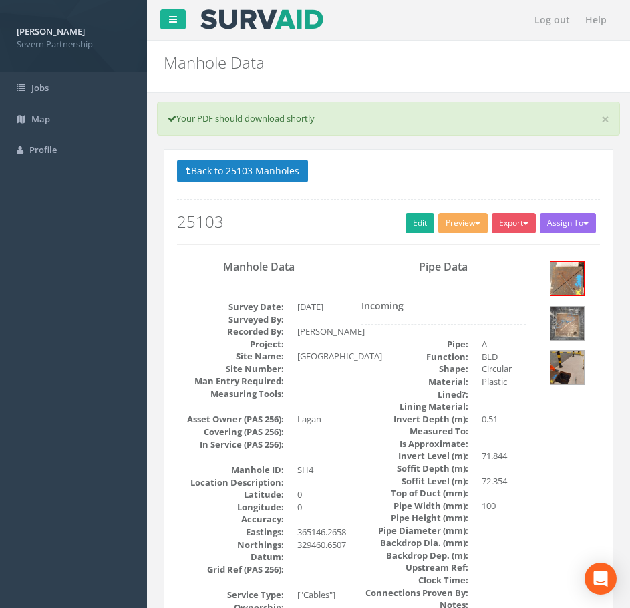
click at [543, 78] on div at bounding box center [389, 78] width 470 height 1
click at [607, 119] on link "×" at bounding box center [605, 119] width 8 height 14
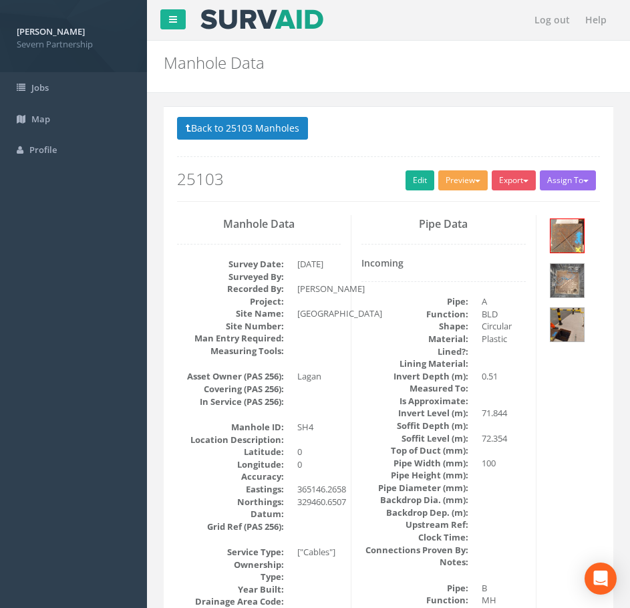
click at [474, 184] on button "Preview" at bounding box center [462, 180] width 49 height 20
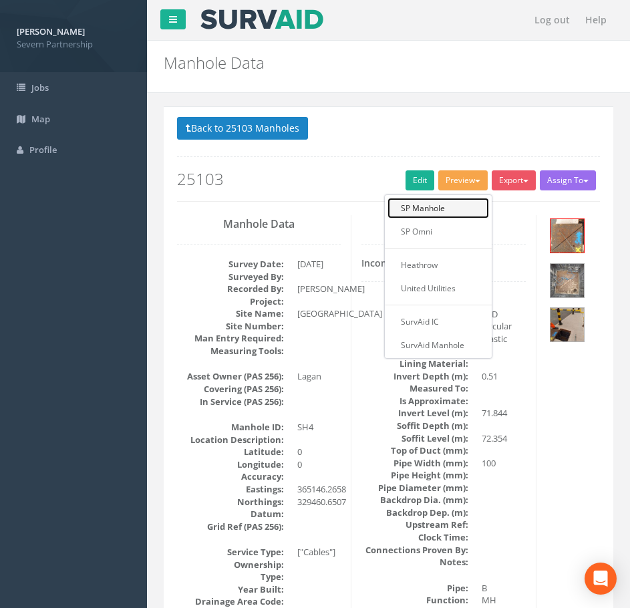
click at [470, 204] on link "SP Manhole" at bounding box center [439, 208] width 102 height 21
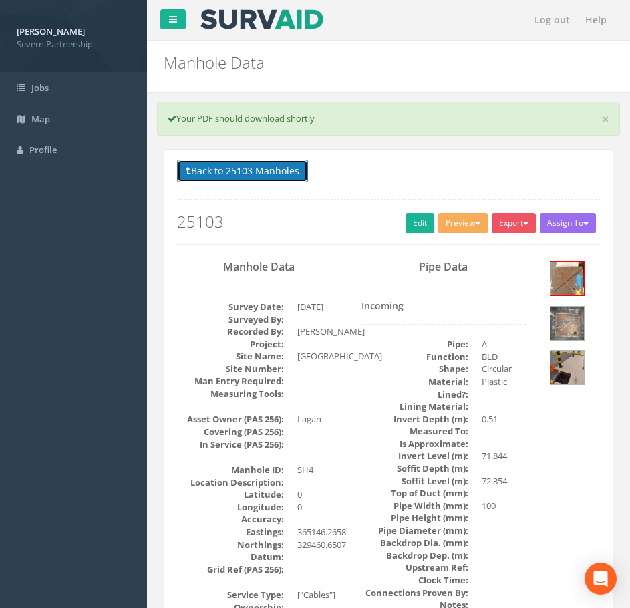
click at [263, 178] on button "Back to 25103 Manholes" at bounding box center [242, 171] width 131 height 23
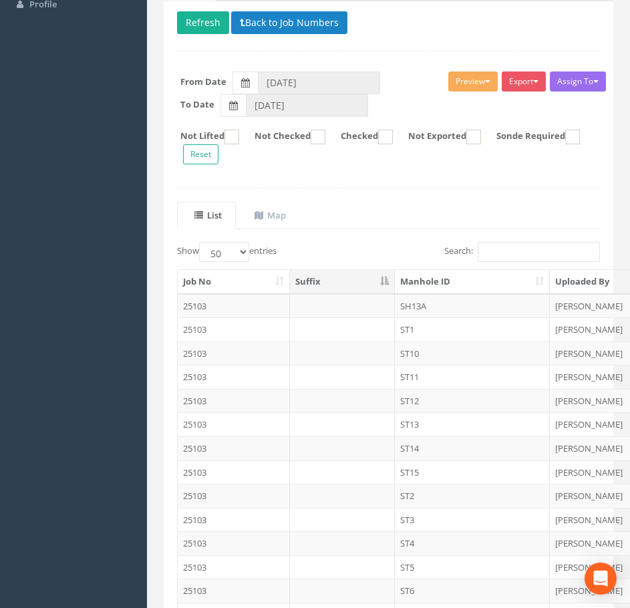
scroll to position [134, 0]
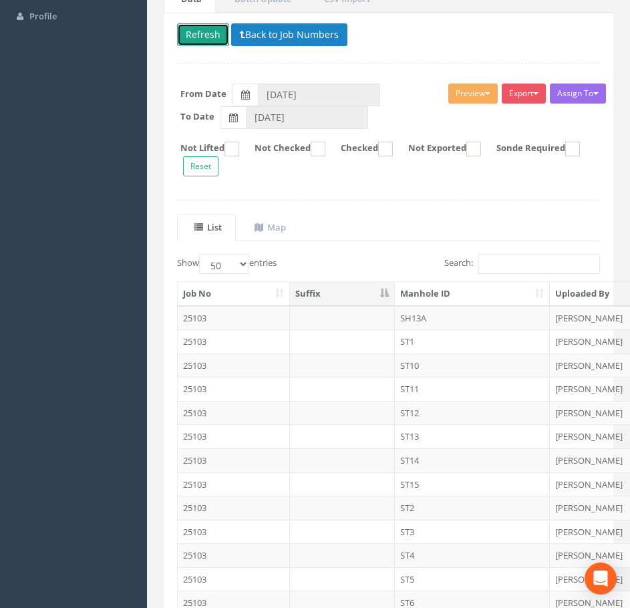
drag, startPoint x: 194, startPoint y: 32, endPoint x: 212, endPoint y: 50, distance: 25.0
click at [194, 32] on button "Refresh" at bounding box center [203, 34] width 52 height 23
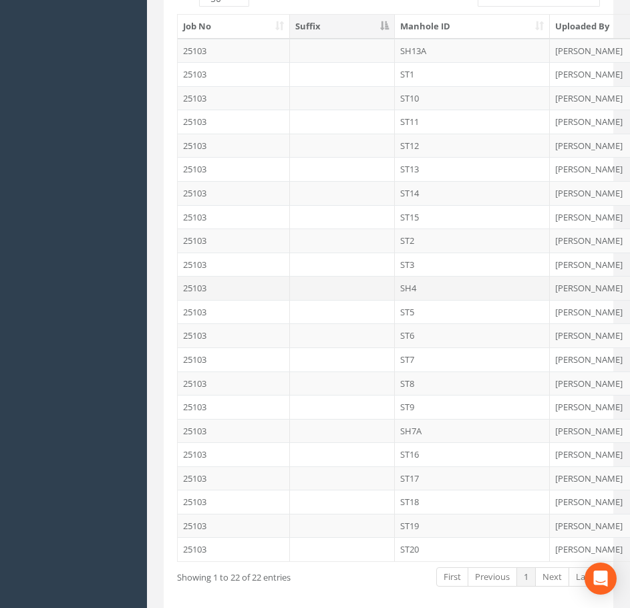
scroll to position [334, 0]
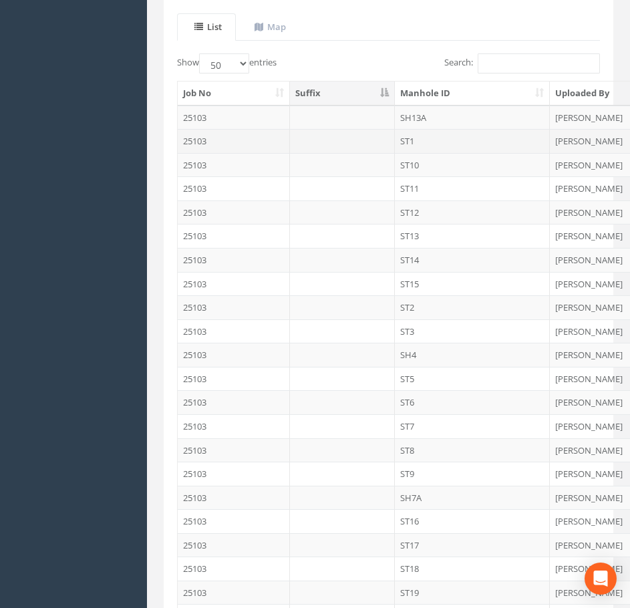
click at [356, 145] on td at bounding box center [342, 141] width 105 height 24
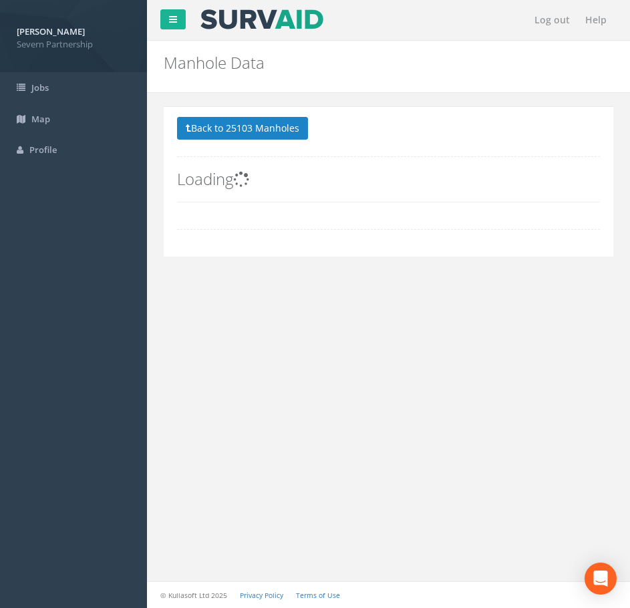
scroll to position [0, 0]
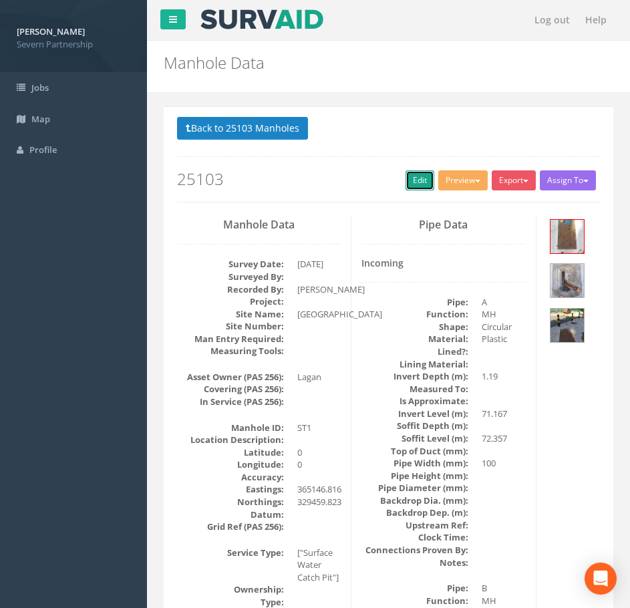
click at [414, 185] on link "Edit" at bounding box center [420, 180] width 29 height 20
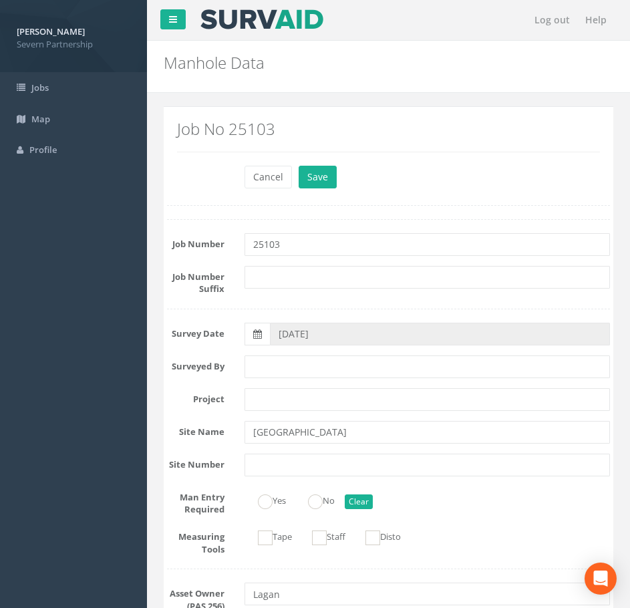
scroll to position [200, 0]
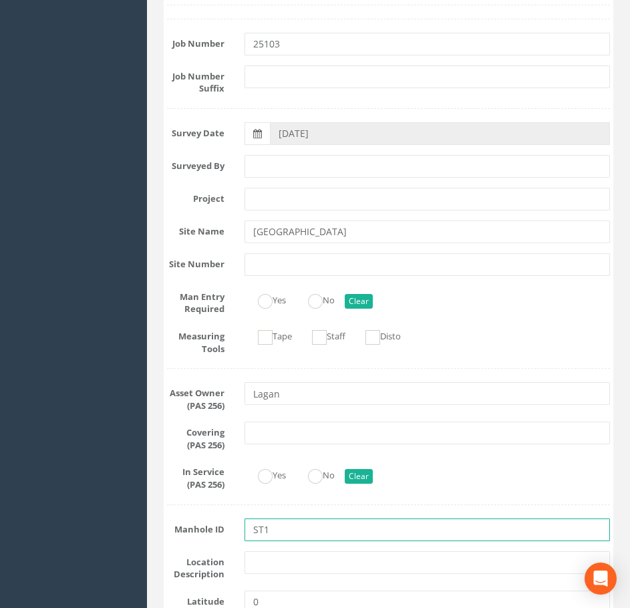
drag, startPoint x: 285, startPoint y: 529, endPoint x: 213, endPoint y: 543, distance: 73.0
type input "SH1"
click at [483, 286] on div "Yes No Clear" at bounding box center [428, 299] width 386 height 26
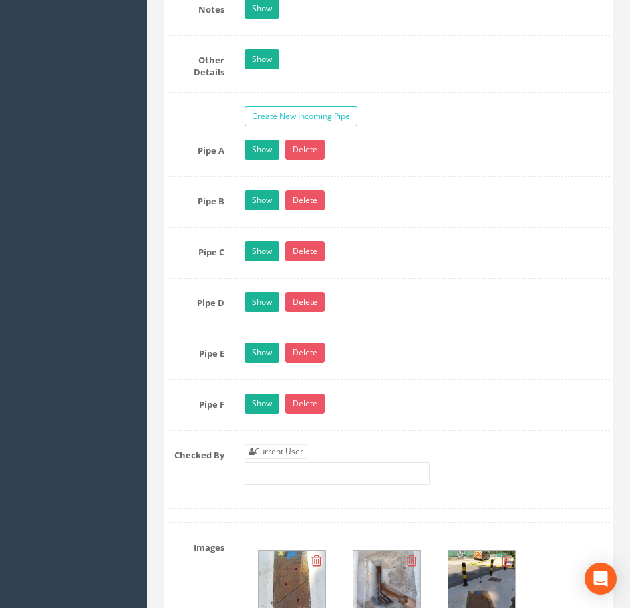
scroll to position [2606, 0]
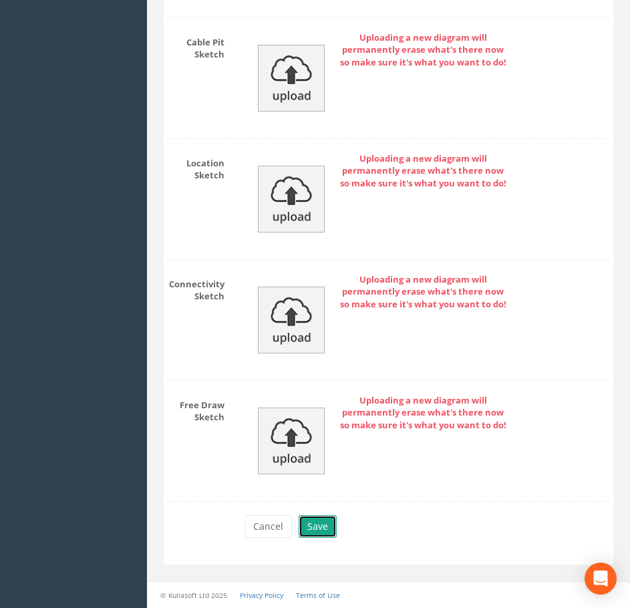
click at [315, 530] on button "Save" at bounding box center [318, 526] width 38 height 23
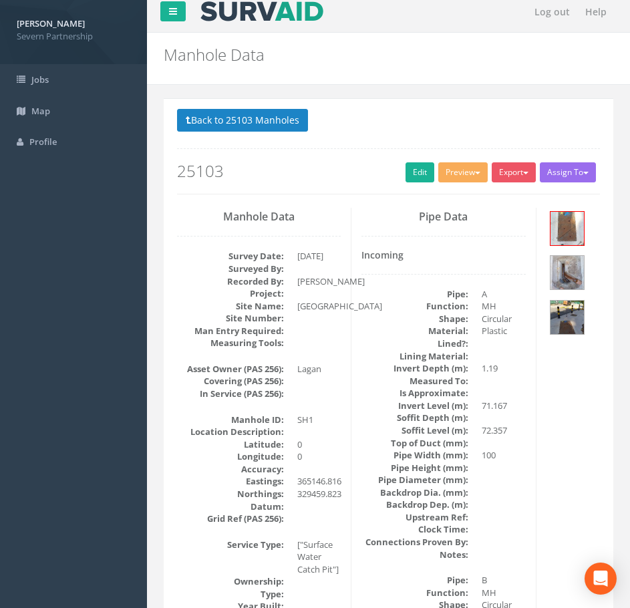
scroll to position [0, 0]
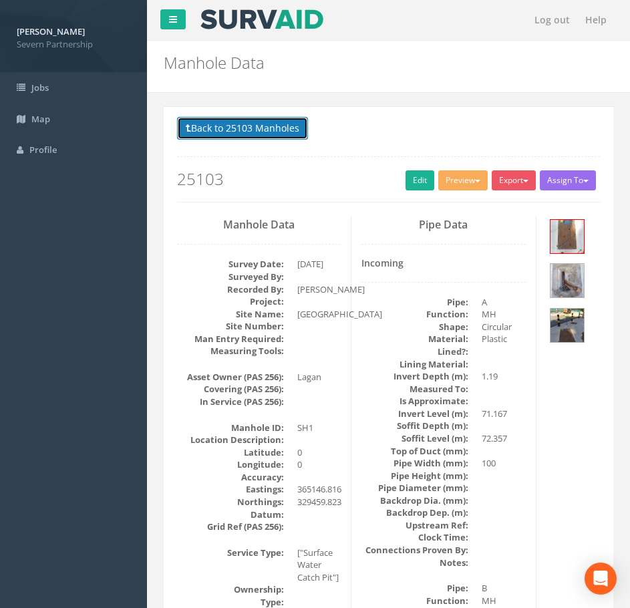
click at [266, 131] on button "Back to 25103 Manholes" at bounding box center [242, 128] width 131 height 23
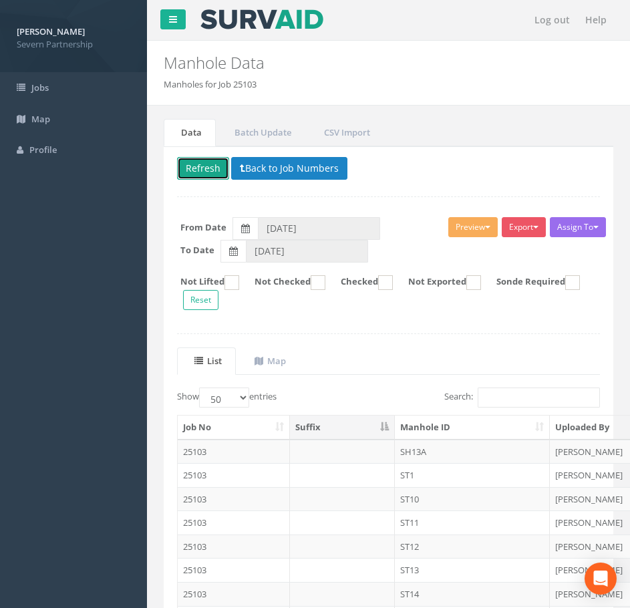
click at [211, 170] on button "Refresh" at bounding box center [203, 168] width 52 height 23
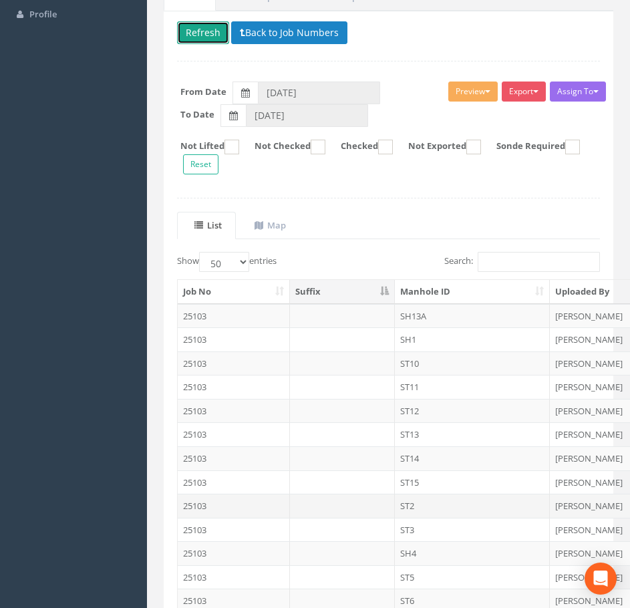
scroll to position [334, 0]
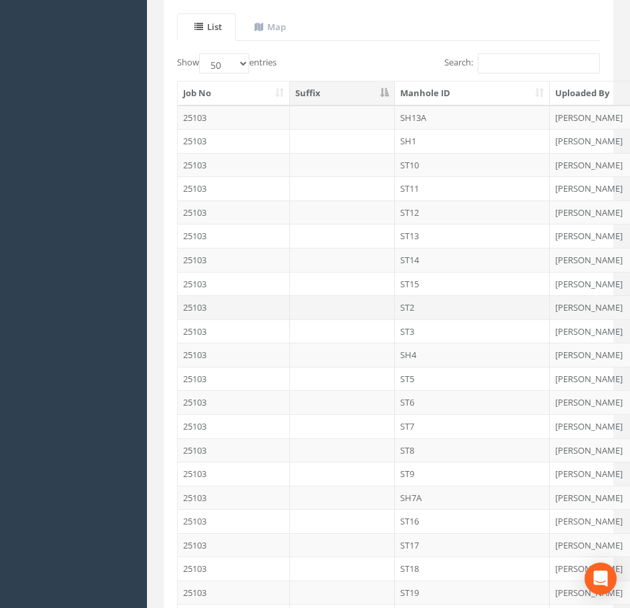
click at [384, 307] on td at bounding box center [342, 307] width 105 height 24
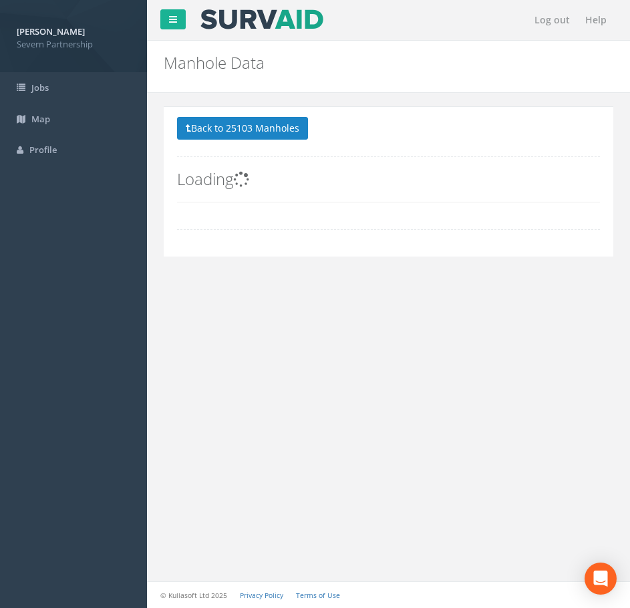
scroll to position [0, 0]
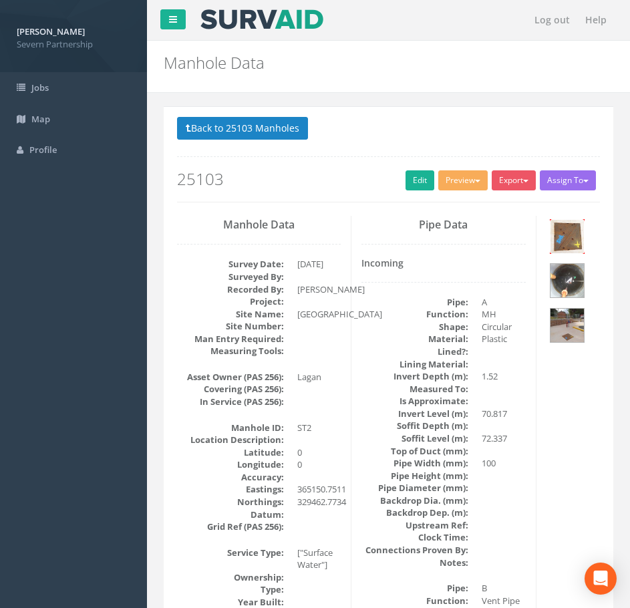
click at [575, 236] on img at bounding box center [567, 236] width 33 height 33
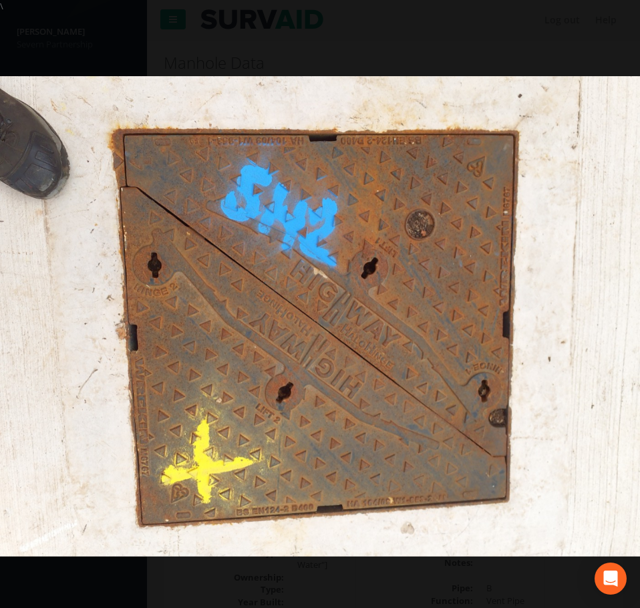
click at [581, 281] on img at bounding box center [320, 316] width 640 height 480
click at [518, 57] on div at bounding box center [320, 317] width 640 height 608
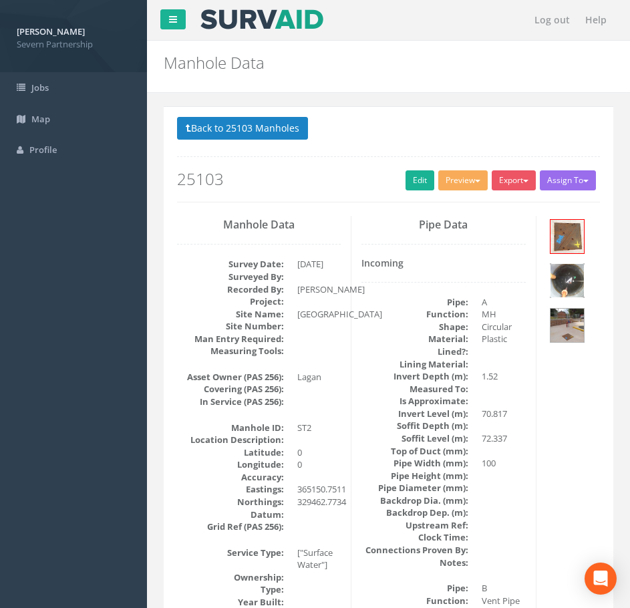
click at [559, 281] on img at bounding box center [567, 280] width 33 height 33
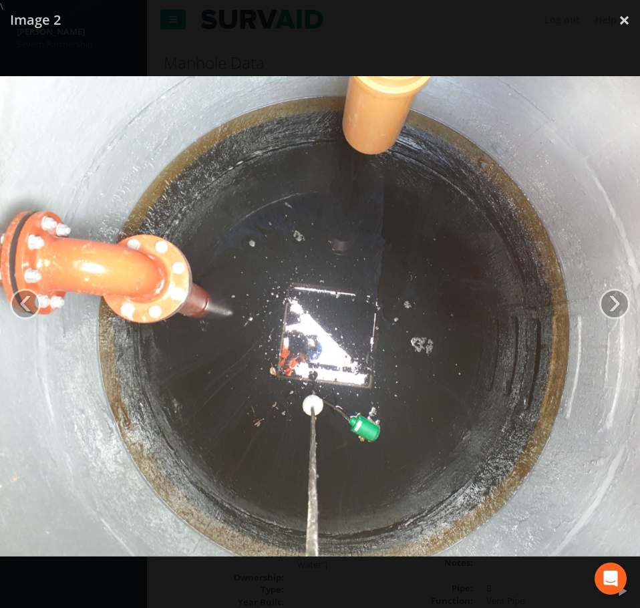
click at [581, 150] on img at bounding box center [320, 316] width 640 height 480
click at [583, 41] on div at bounding box center [319, 317] width 640 height 608
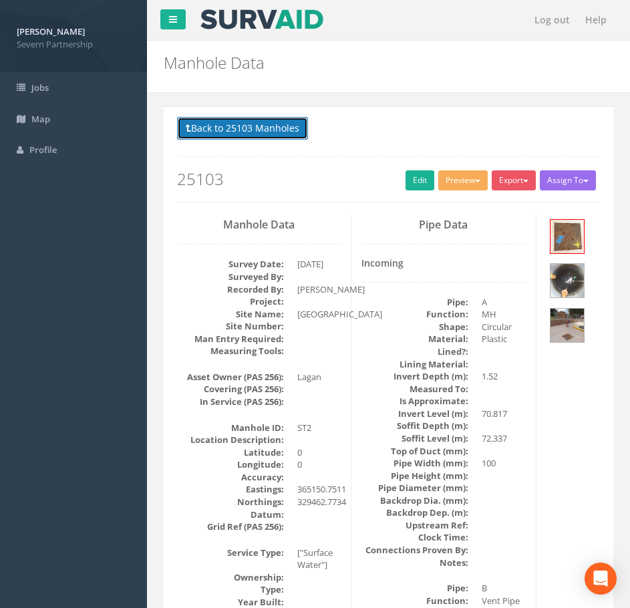
click at [261, 135] on button "Back to 25103 Manholes" at bounding box center [242, 128] width 131 height 23
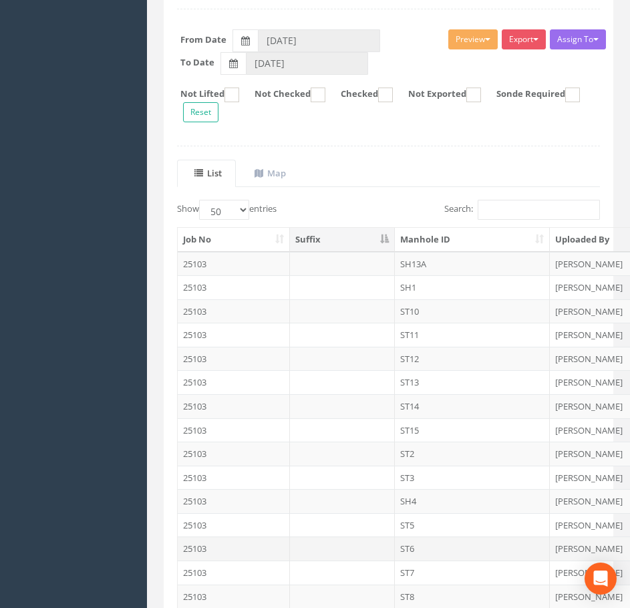
scroll to position [334, 0]
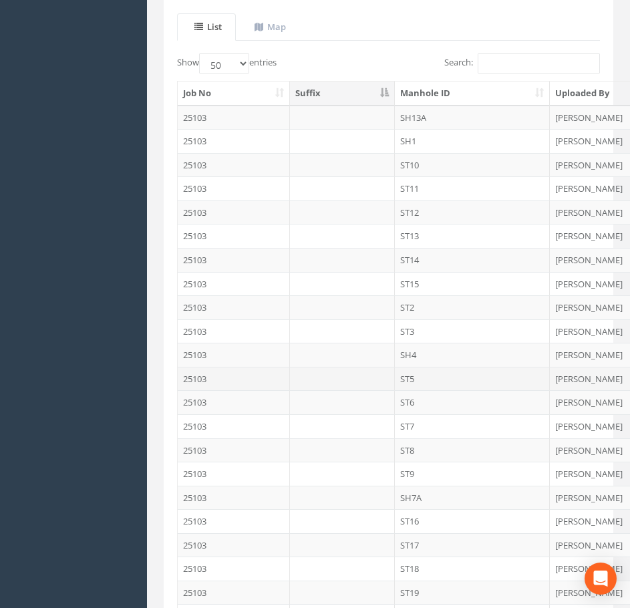
click at [453, 376] on td "ST5" at bounding box center [473, 379] width 156 height 24
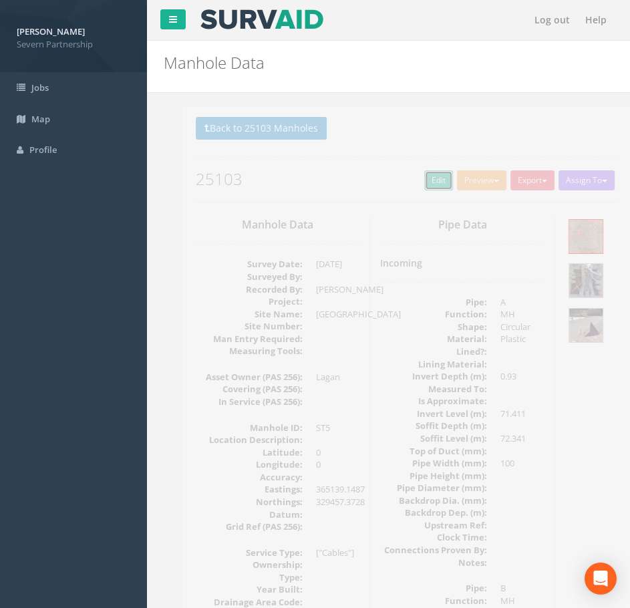
click at [410, 186] on link "Edit" at bounding box center [420, 180] width 29 height 20
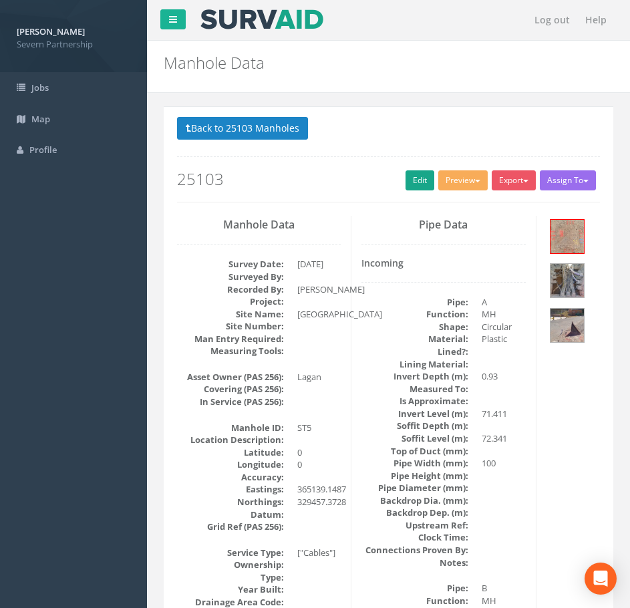
scroll to position [267, 0]
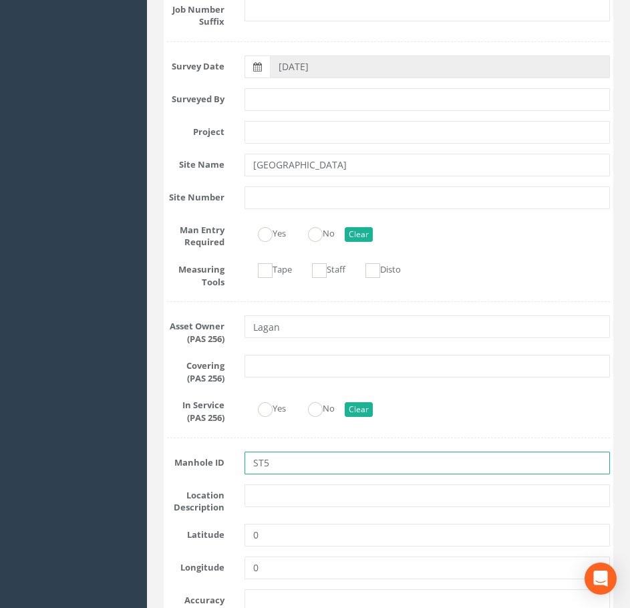
click at [259, 464] on input "ST5" at bounding box center [428, 463] width 366 height 23
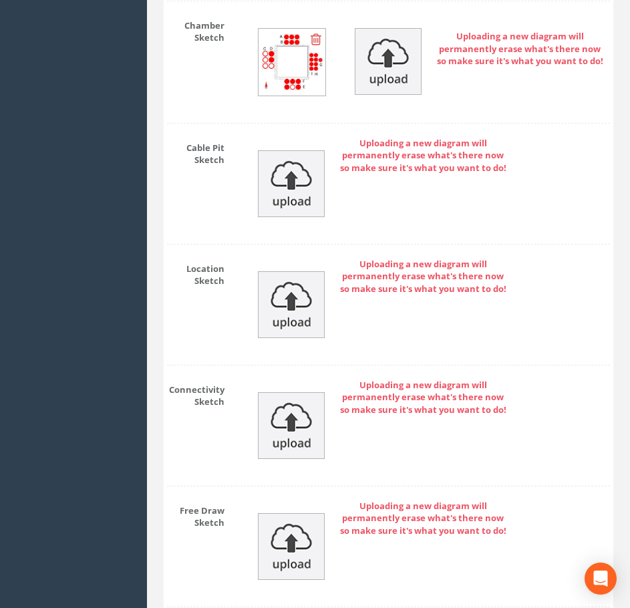
scroll to position [3616, 0]
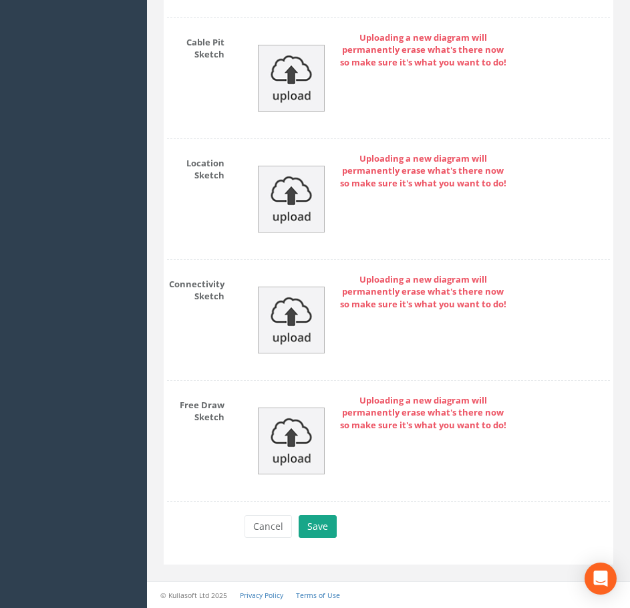
type input "SH5"
click at [319, 523] on button "Save" at bounding box center [318, 526] width 38 height 23
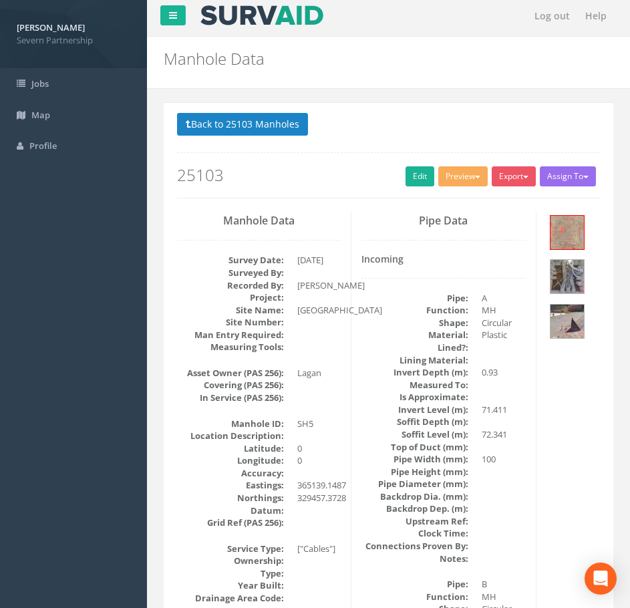
scroll to position [0, 0]
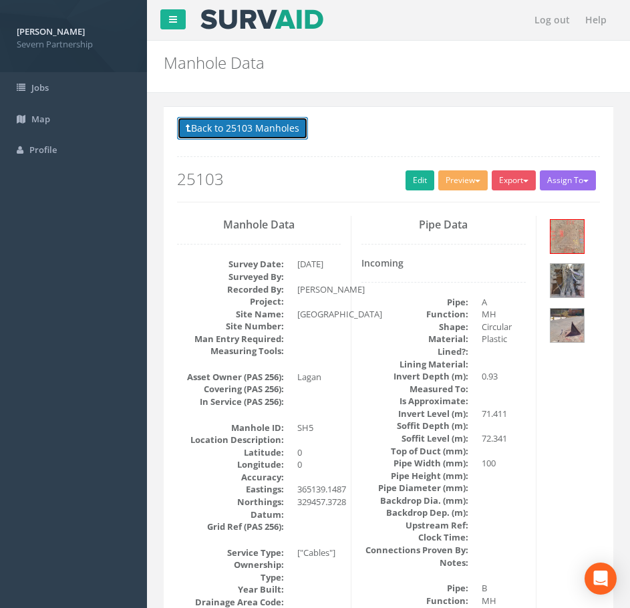
click at [227, 136] on button "Back to 25103 Manholes" at bounding box center [242, 128] width 131 height 23
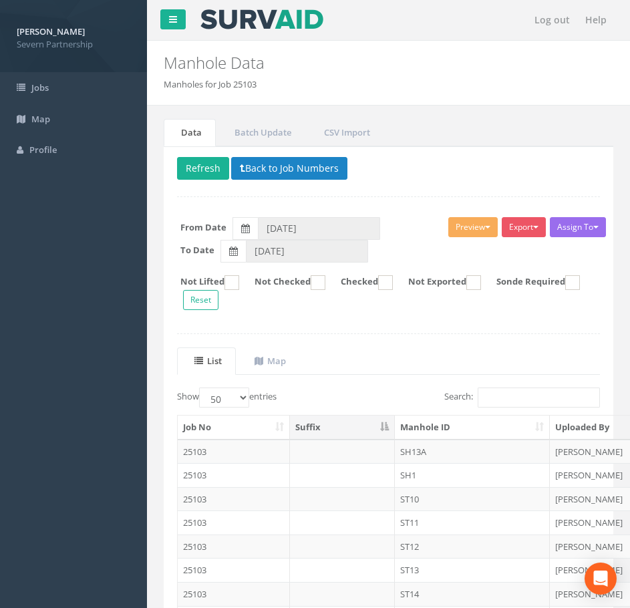
click at [183, 155] on div "Delete Refresh Back to Job Numbers Assign To No Companies Added Export SP Manho…" at bounding box center [389, 585] width 450 height 879
click at [188, 163] on button "Refresh" at bounding box center [203, 168] width 52 height 23
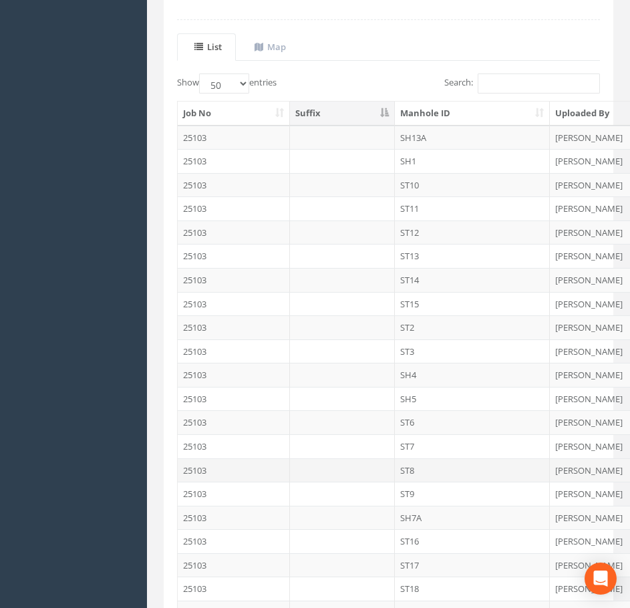
scroll to position [401, 0]
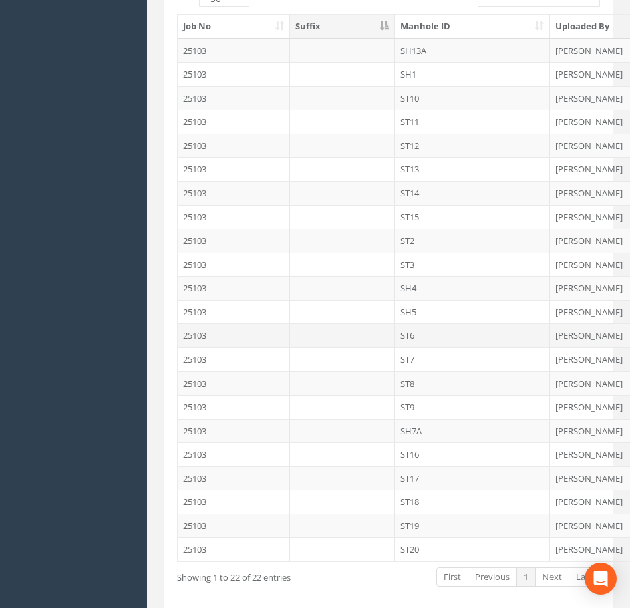
click at [412, 336] on td "ST6" at bounding box center [473, 335] width 156 height 24
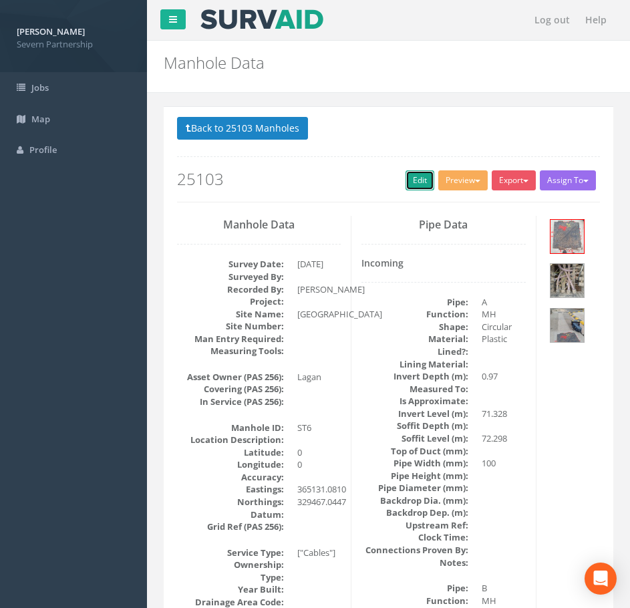
click at [411, 178] on link "Edit" at bounding box center [420, 180] width 29 height 20
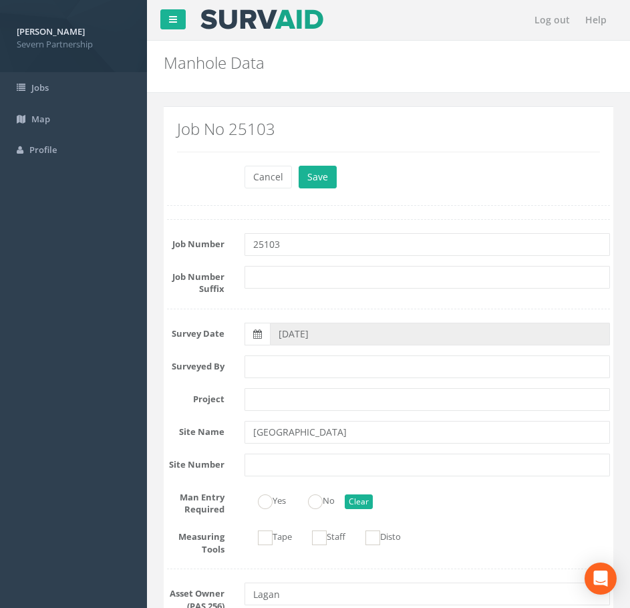
scroll to position [200, 0]
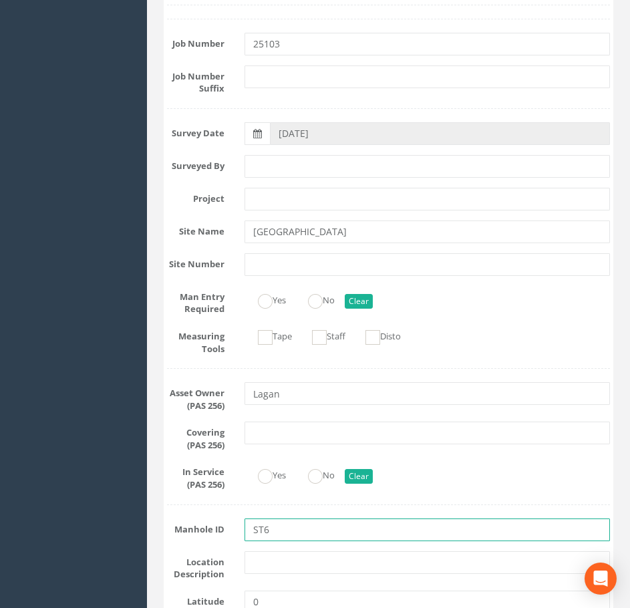
click at [258, 532] on input "ST6" at bounding box center [428, 530] width 366 height 23
type input "SH6"
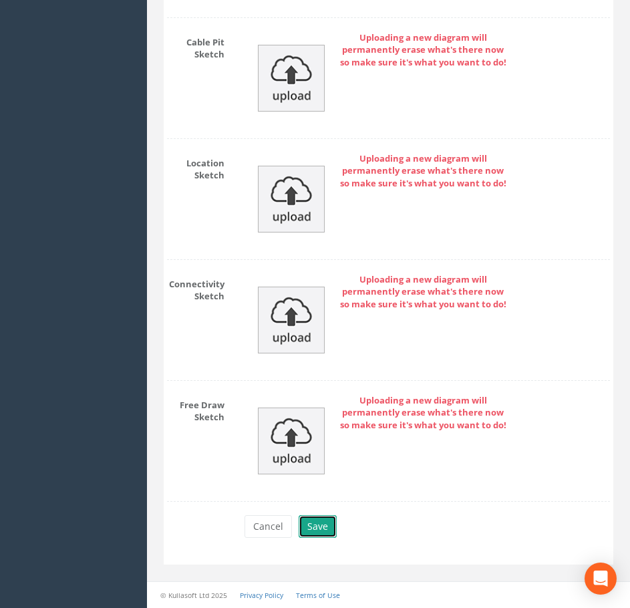
click at [322, 525] on button "Save" at bounding box center [318, 526] width 38 height 23
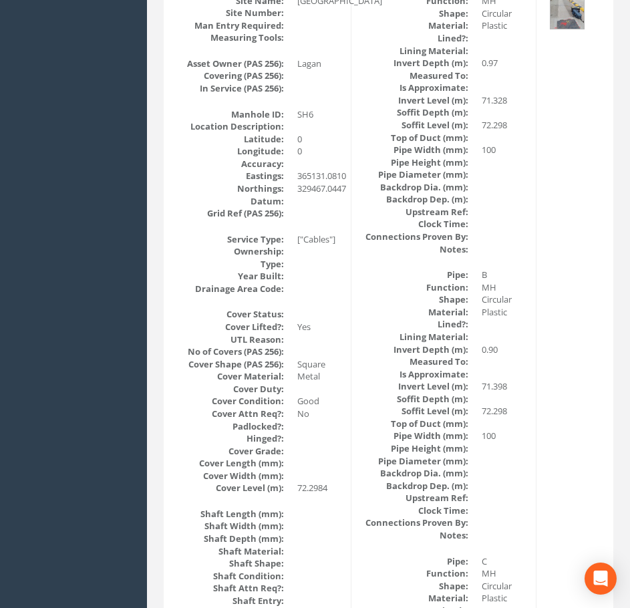
scroll to position [0, 0]
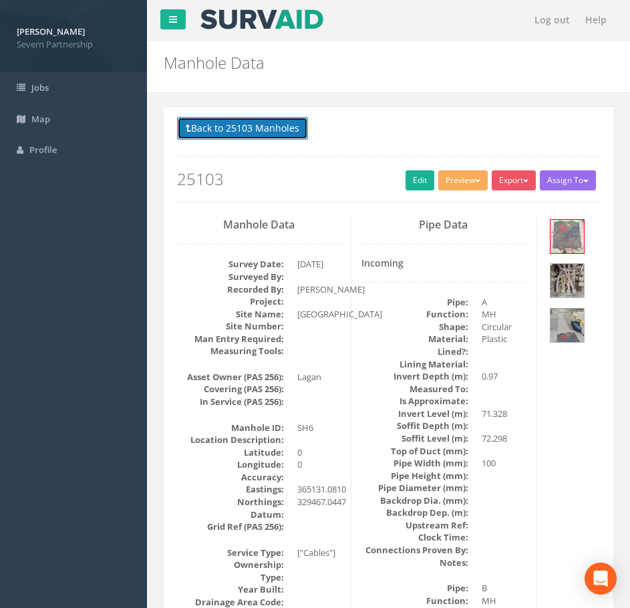
drag, startPoint x: 206, startPoint y: 133, endPoint x: 206, endPoint y: 142, distance: 8.7
click at [206, 132] on button "Back to 25103 Manholes" at bounding box center [242, 128] width 131 height 23
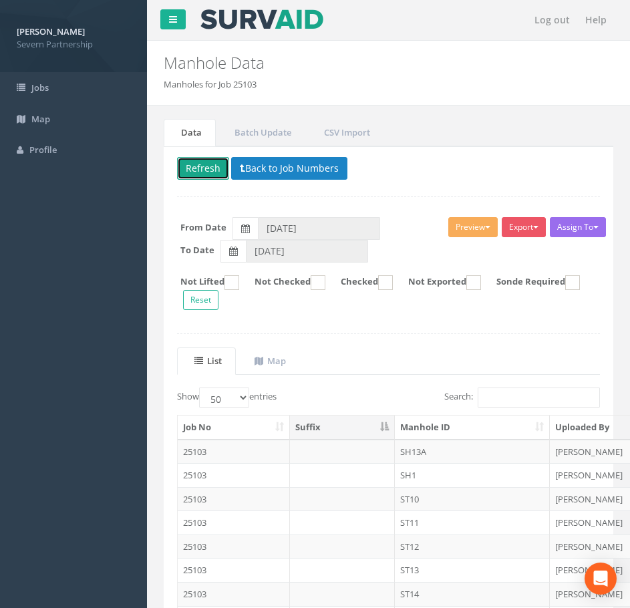
click at [199, 160] on button "Refresh" at bounding box center [203, 168] width 52 height 23
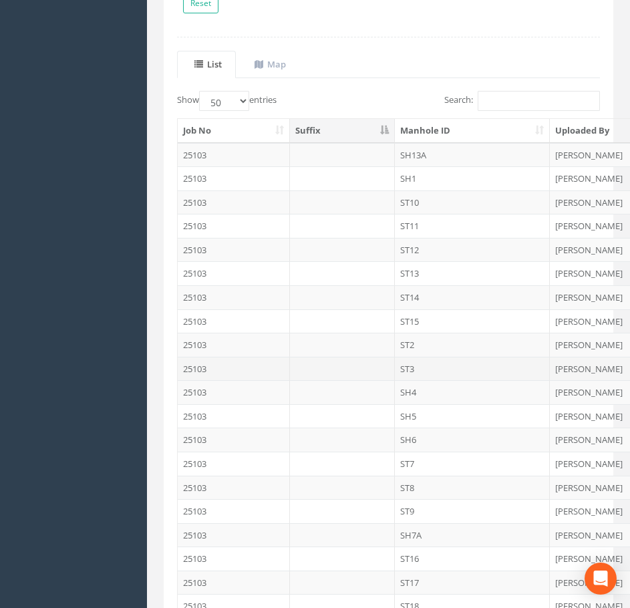
scroll to position [334, 0]
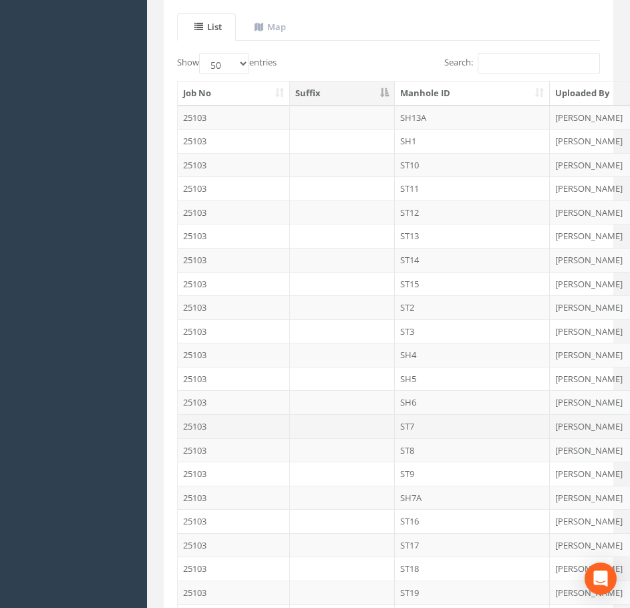
click at [413, 430] on td "ST7" at bounding box center [473, 426] width 156 height 24
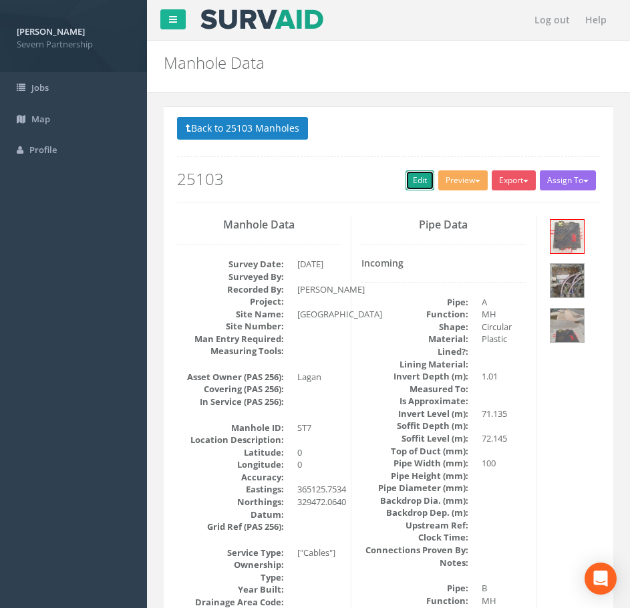
click at [416, 189] on link "Edit" at bounding box center [420, 180] width 29 height 20
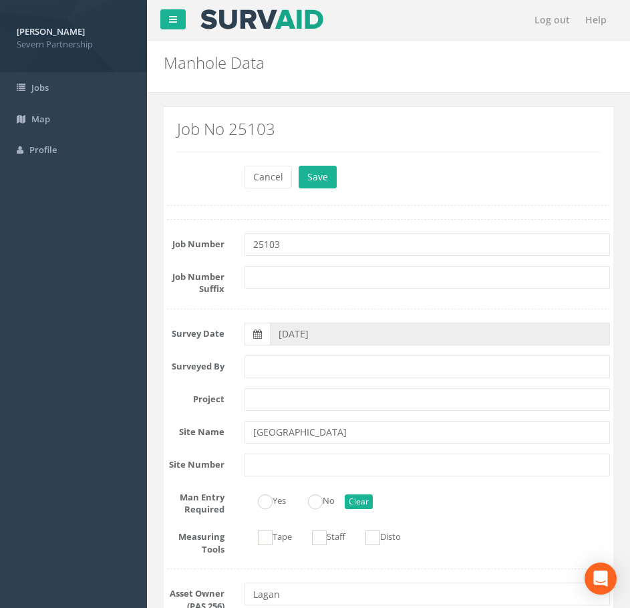
scroll to position [267, 0]
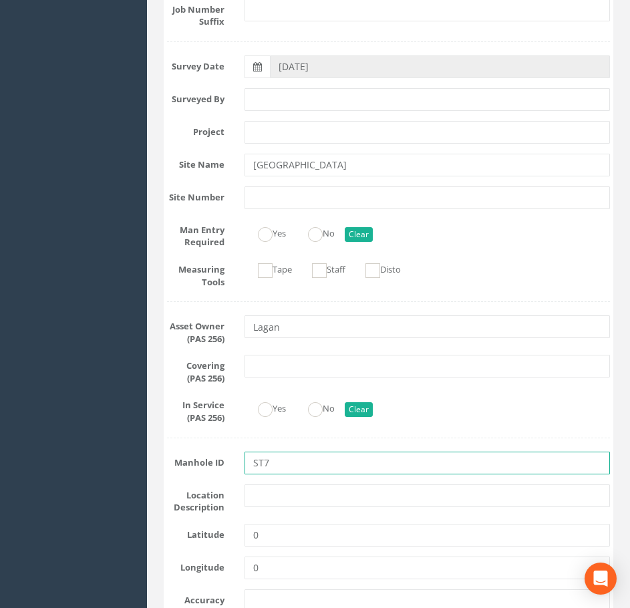
drag, startPoint x: 265, startPoint y: 464, endPoint x: 259, endPoint y: 462, distance: 7.0
click at [259, 462] on input "ST7" at bounding box center [428, 463] width 366 height 23
type input "SH7"
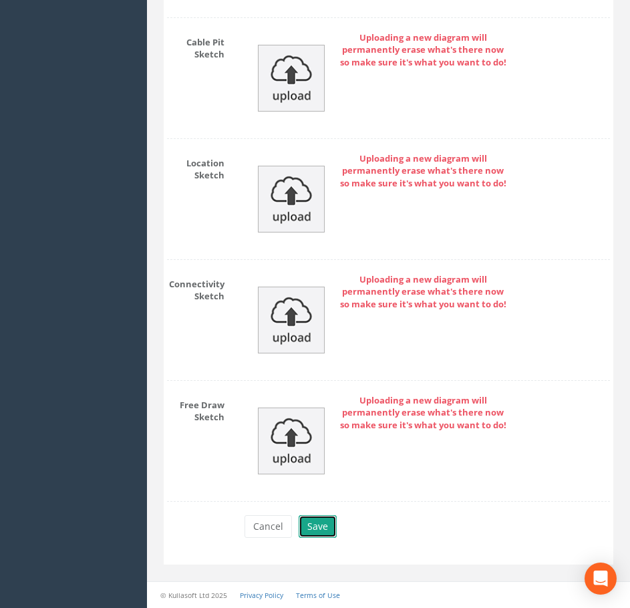
click at [317, 529] on button "Save" at bounding box center [318, 526] width 38 height 23
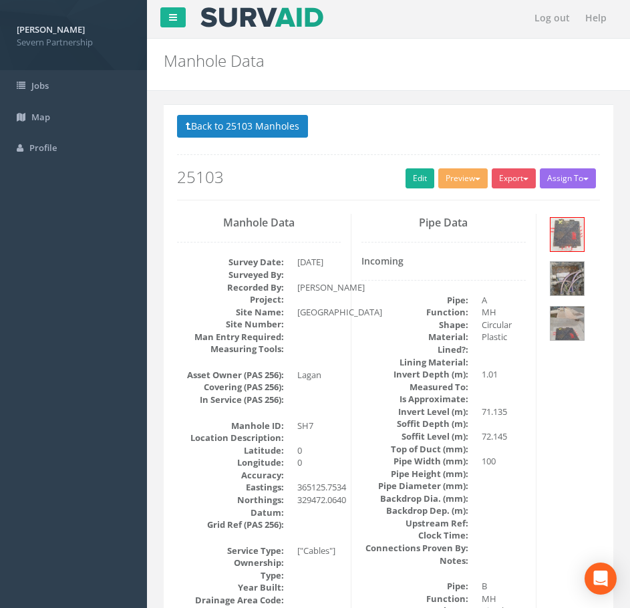
scroll to position [0, 0]
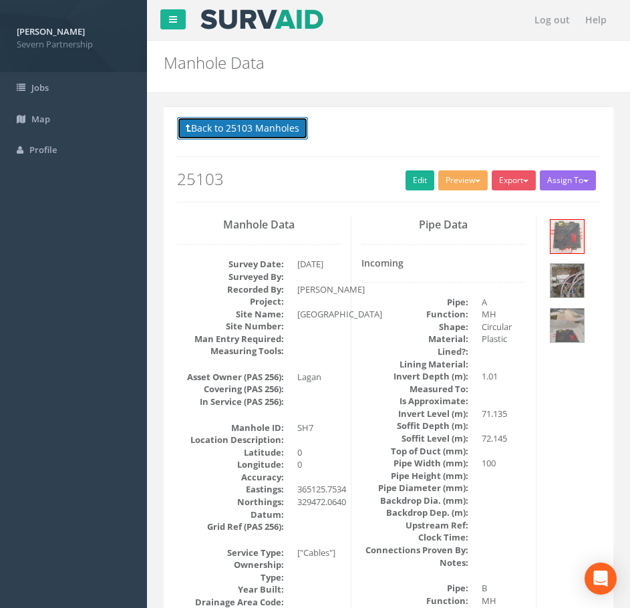
click at [283, 135] on button "Back to 25103 Manholes" at bounding box center [242, 128] width 131 height 23
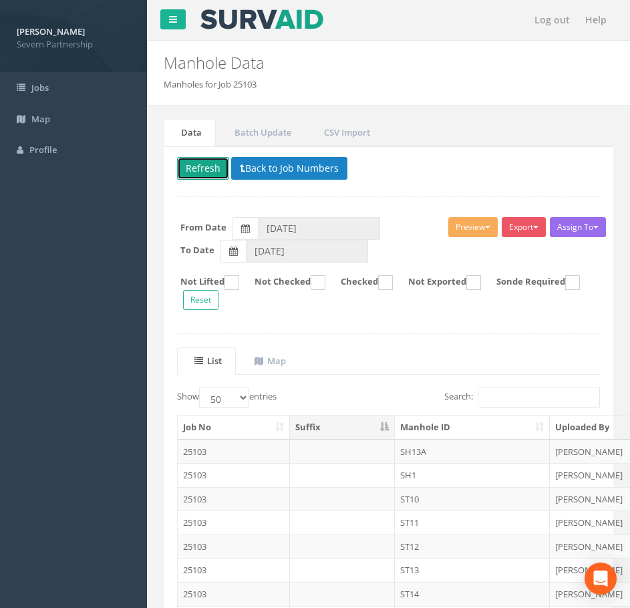
click at [215, 160] on button "Refresh" at bounding box center [203, 168] width 52 height 23
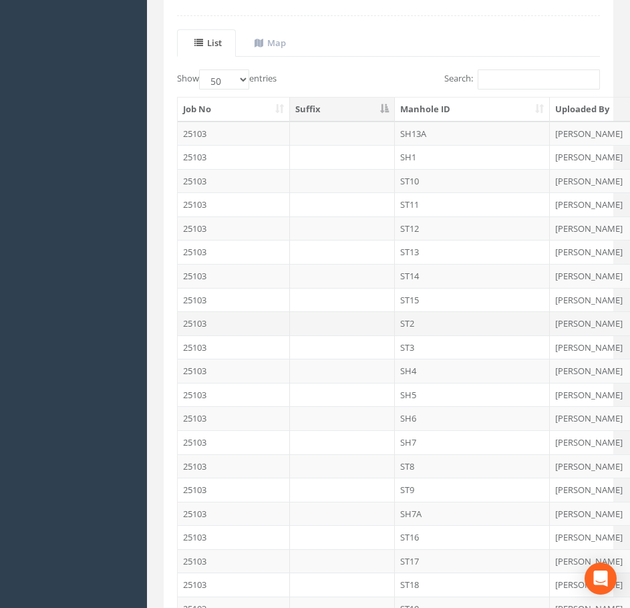
scroll to position [401, 0]
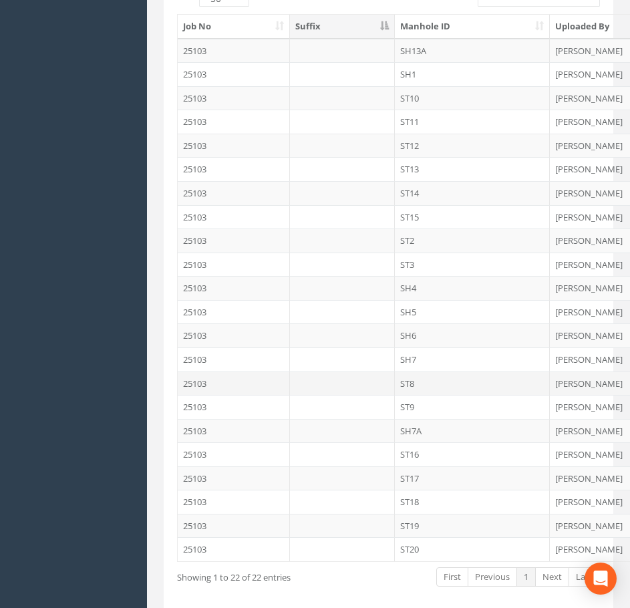
click at [417, 384] on td "ST8" at bounding box center [473, 384] width 156 height 24
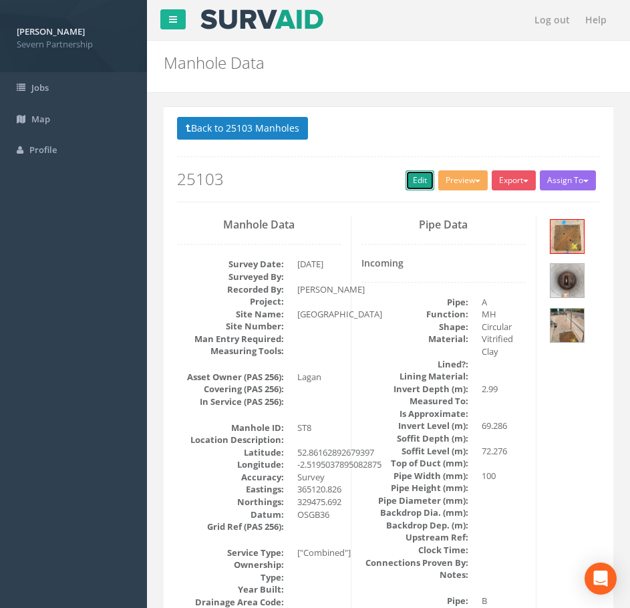
click at [414, 181] on link "Edit" at bounding box center [420, 180] width 29 height 20
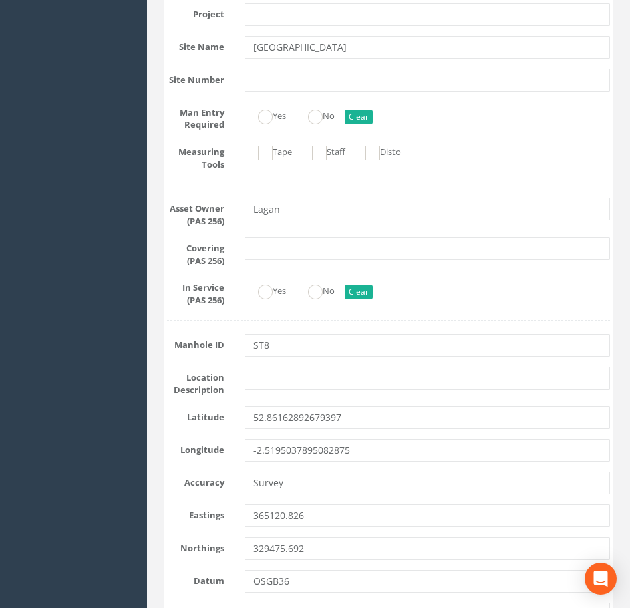
scroll to position [468, 0]
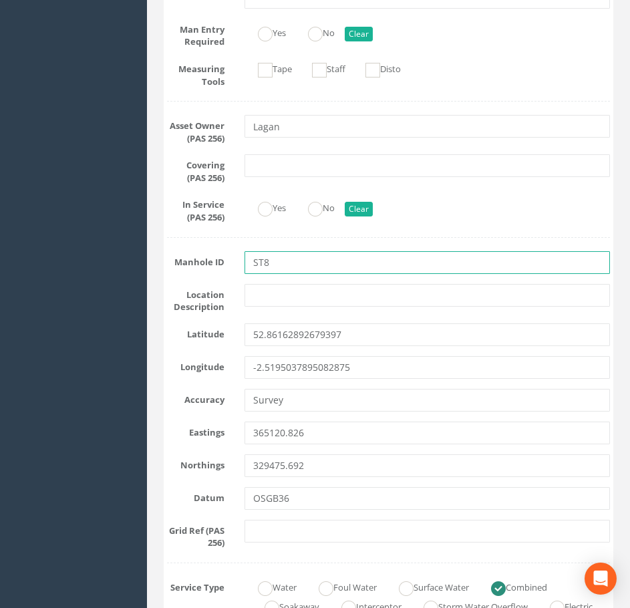
click at [259, 262] on input "ST8" at bounding box center [428, 262] width 366 height 23
type input "SH8"
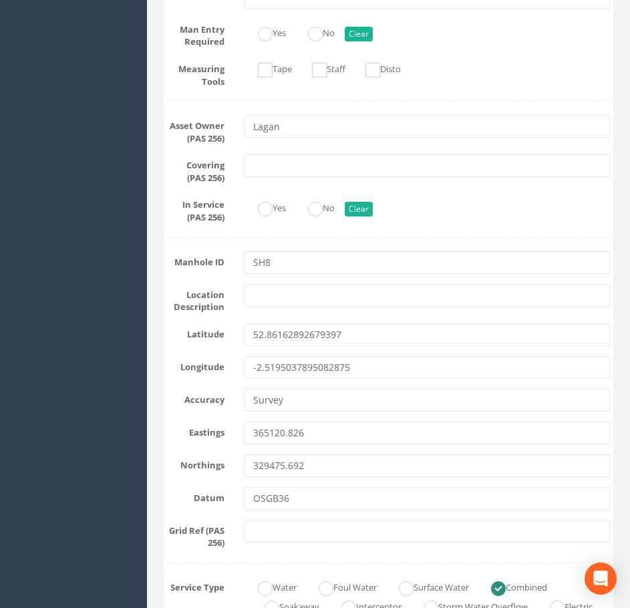
click at [548, 213] on div "Yes No Clear" at bounding box center [428, 207] width 386 height 26
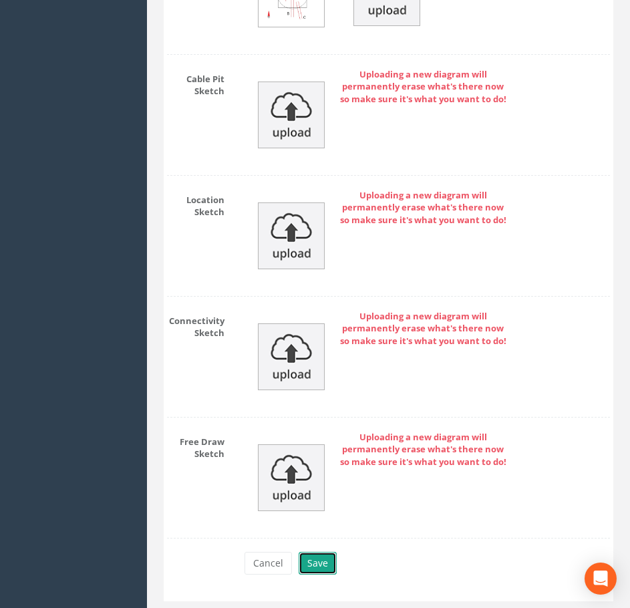
click at [315, 563] on button "Save" at bounding box center [318, 563] width 38 height 23
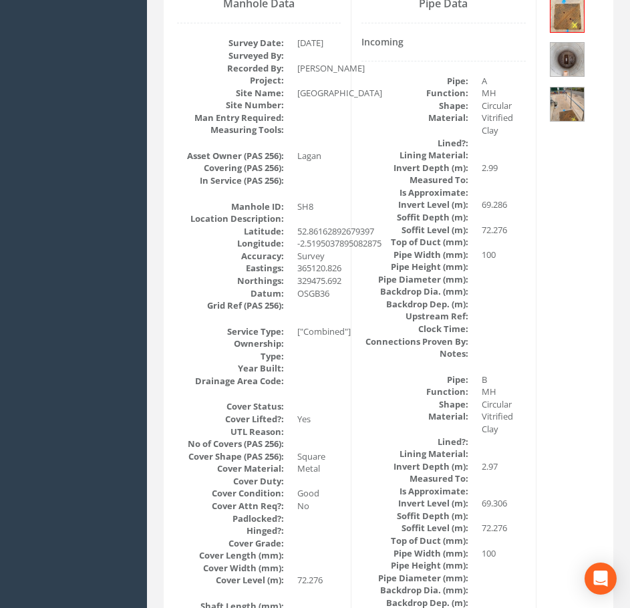
scroll to position [0, 0]
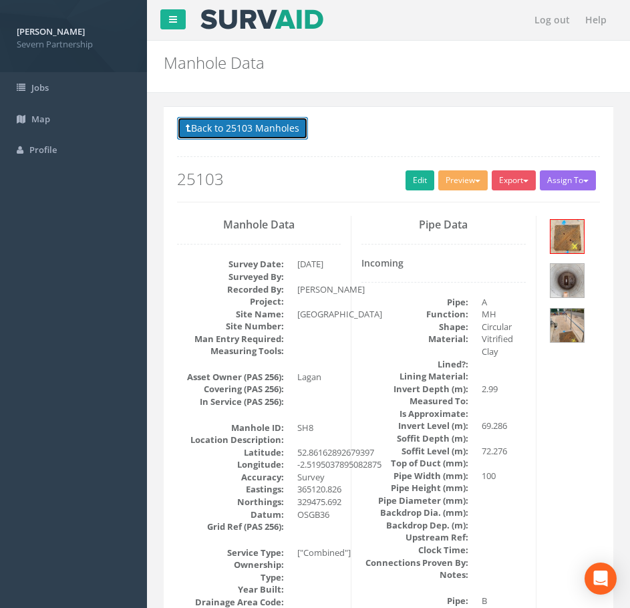
drag, startPoint x: 271, startPoint y: 134, endPoint x: 245, endPoint y: 144, distance: 27.1
click at [270, 134] on button "Back to 25103 Manholes" at bounding box center [242, 128] width 131 height 23
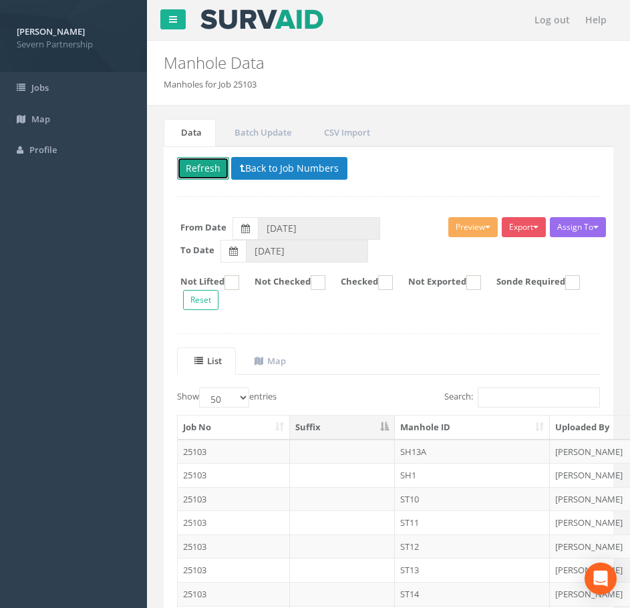
click at [197, 167] on button "Refresh" at bounding box center [203, 168] width 52 height 23
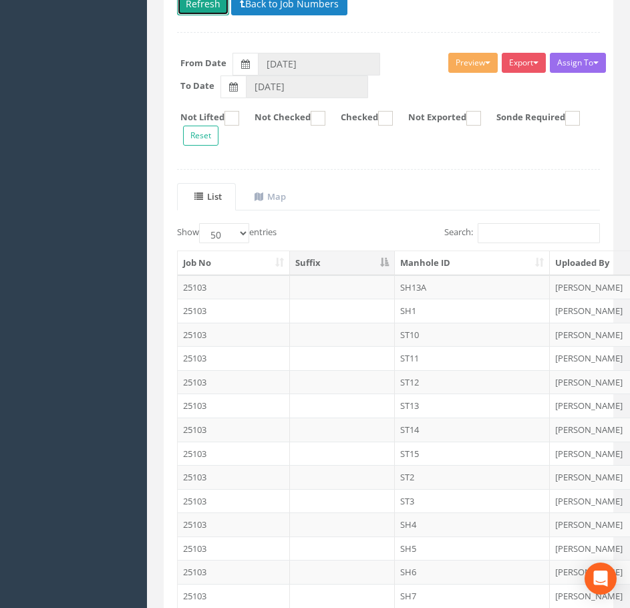
scroll to position [401, 0]
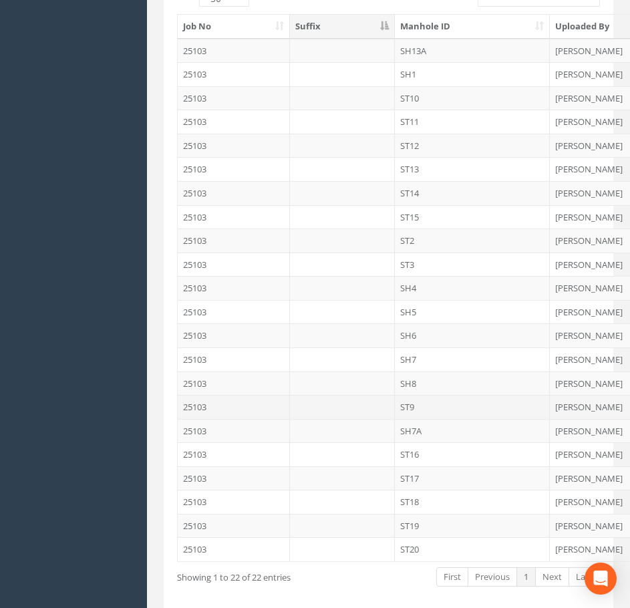
click at [367, 409] on td at bounding box center [342, 407] width 105 height 24
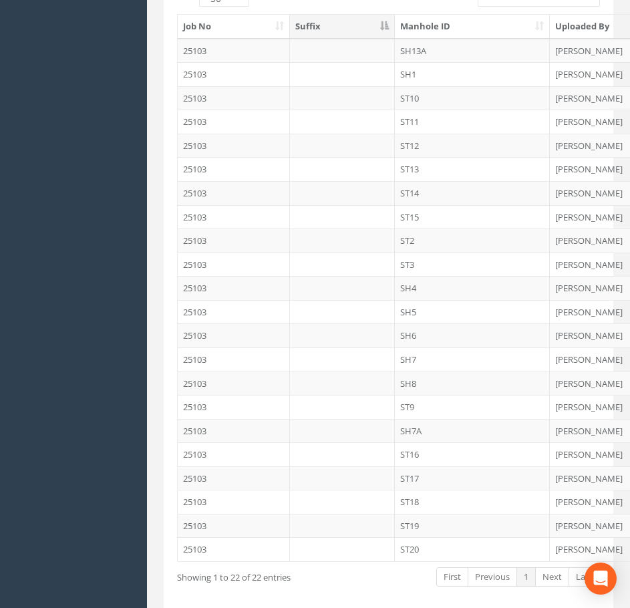
scroll to position [0, 0]
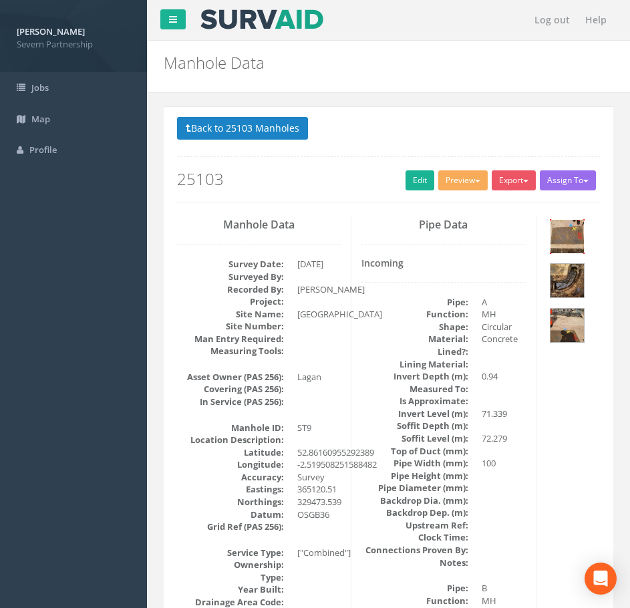
click at [562, 240] on img at bounding box center [567, 236] width 33 height 33
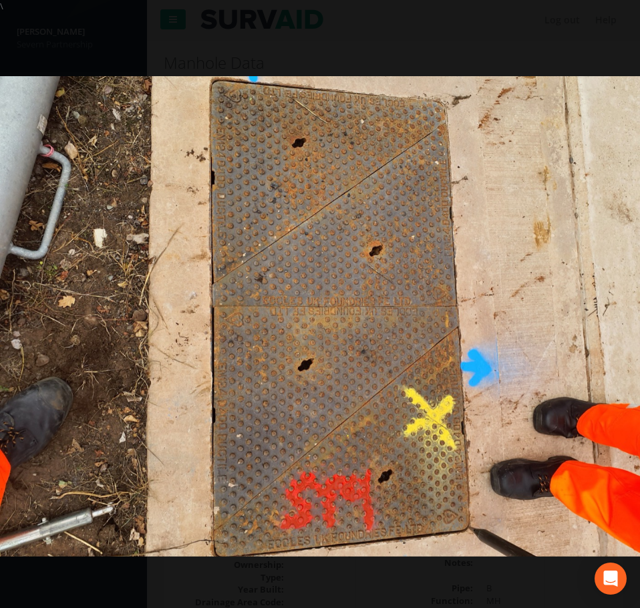
click at [411, 31] on div at bounding box center [320, 317] width 640 height 608
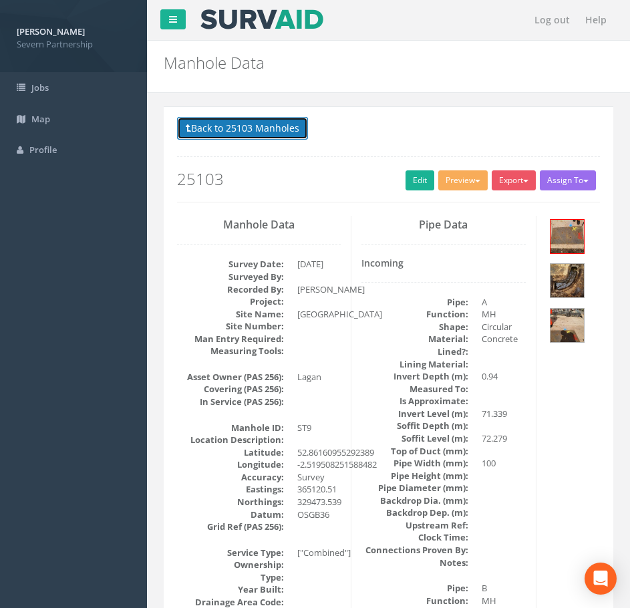
click at [225, 130] on button "Back to 25103 Manholes" at bounding box center [242, 128] width 131 height 23
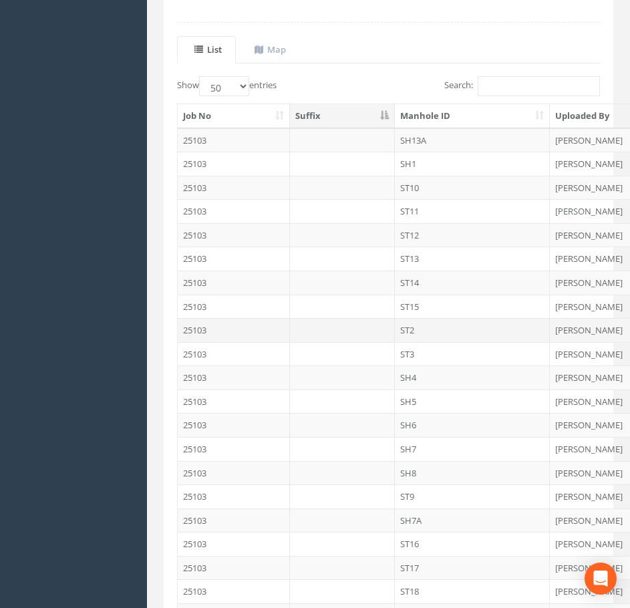
scroll to position [267, 0]
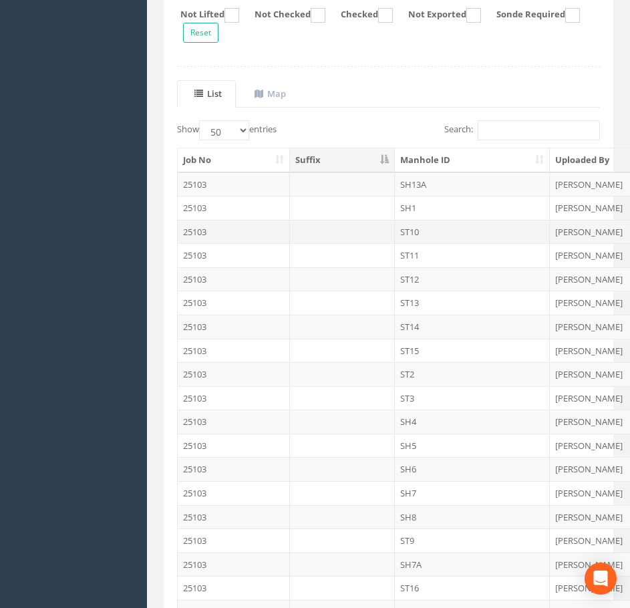
click at [371, 227] on td at bounding box center [342, 232] width 105 height 24
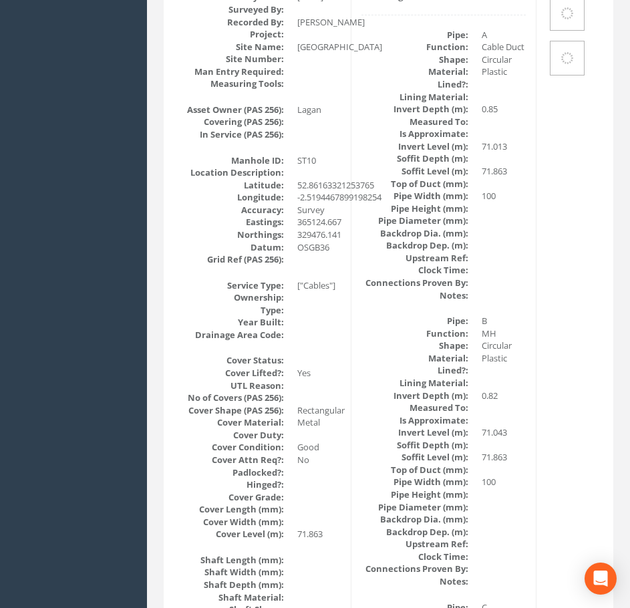
scroll to position [0, 0]
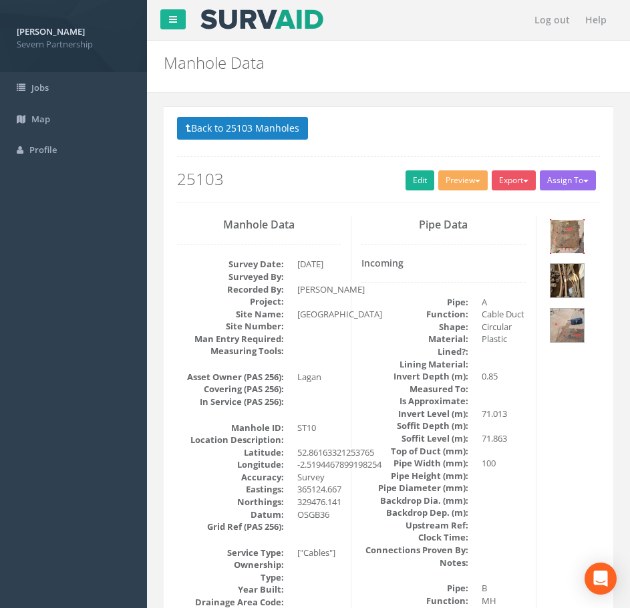
click at [563, 234] on img at bounding box center [567, 236] width 33 height 33
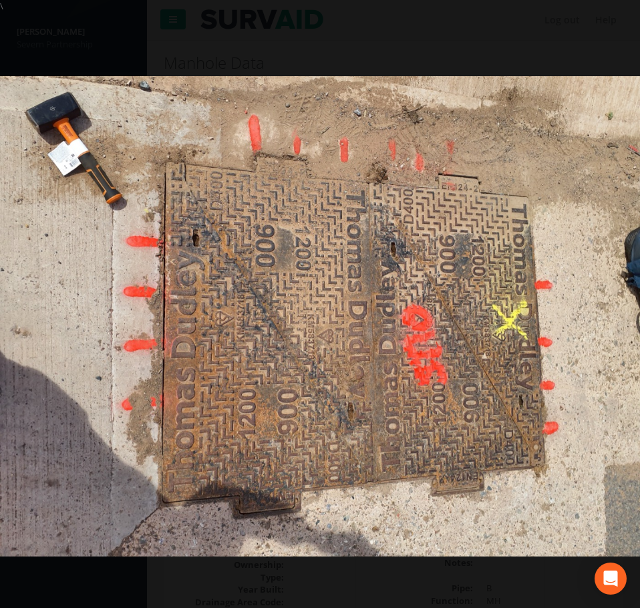
click at [55, 43] on div at bounding box center [320, 317] width 640 height 608
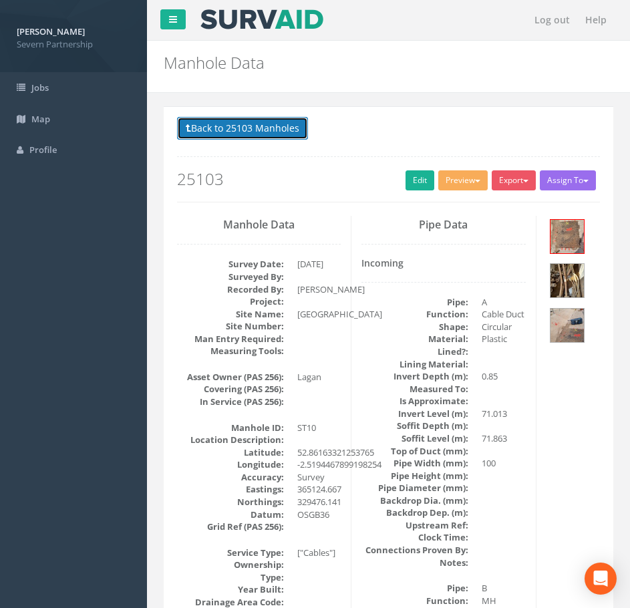
click at [222, 139] on button "Back to 25103 Manholes" at bounding box center [242, 128] width 131 height 23
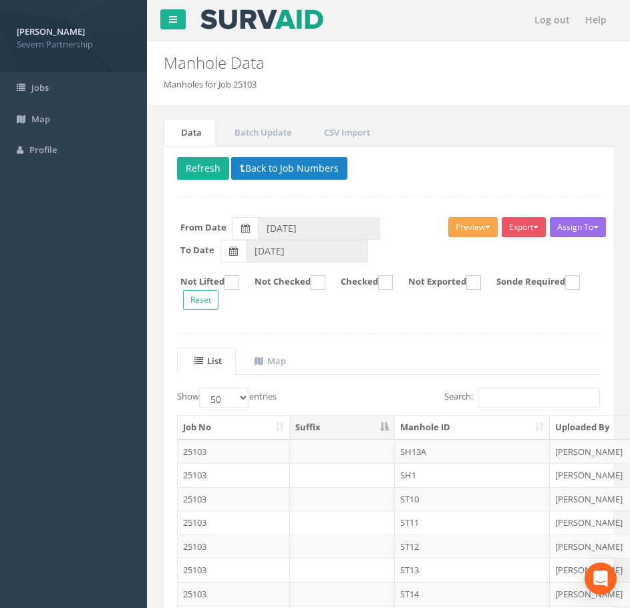
click at [470, 224] on button "Preview" at bounding box center [472, 227] width 49 height 20
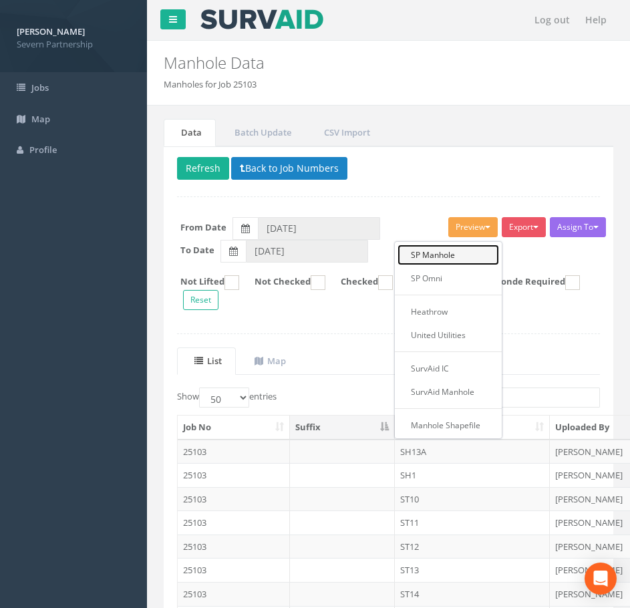
click at [461, 249] on link "SP Manhole" at bounding box center [449, 255] width 102 height 21
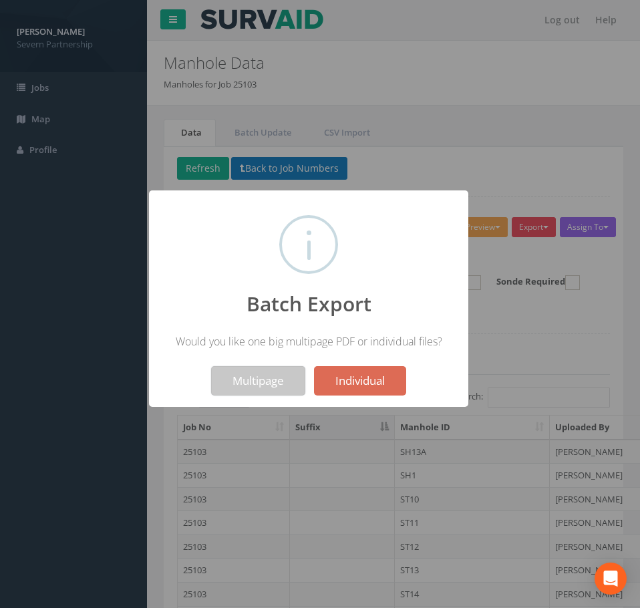
click at [229, 376] on button "Multipage" at bounding box center [258, 380] width 94 height 29
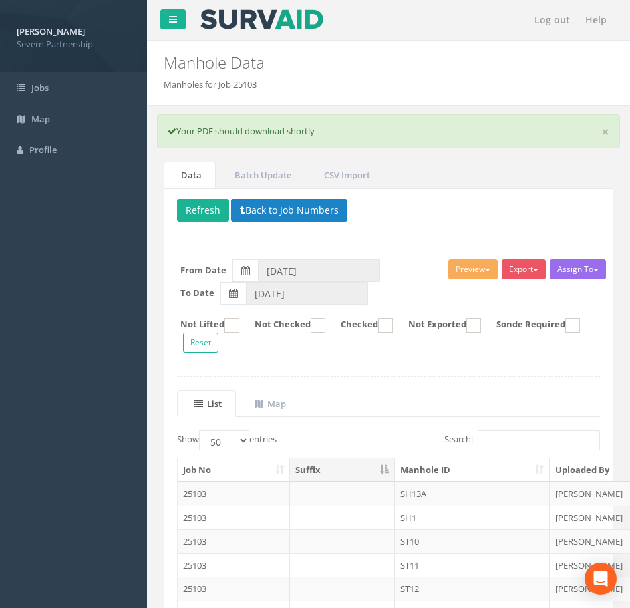
click at [494, 57] on h2 "Manhole Data" at bounding box center [389, 62] width 450 height 17
click at [559, 12] on link "Log out" at bounding box center [552, 20] width 49 height 40
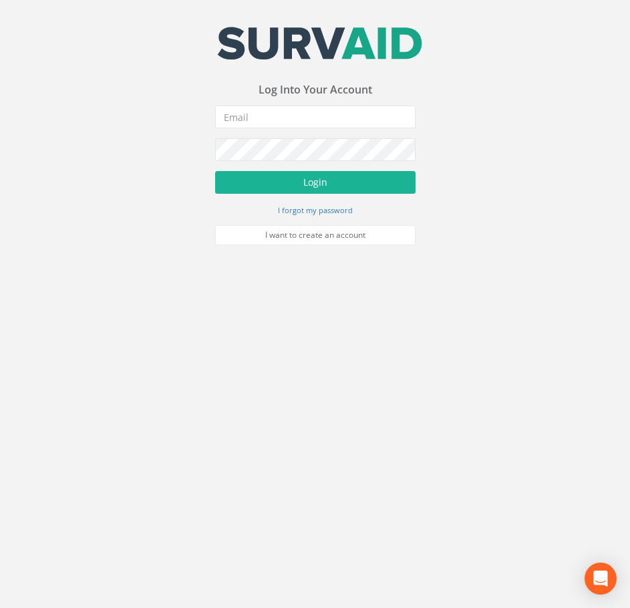
type input "[PERSON_NAME][EMAIL_ADDRESS][PERSON_NAME][DOMAIN_NAME]"
